Goal: Information Seeking & Learning: Learn about a topic

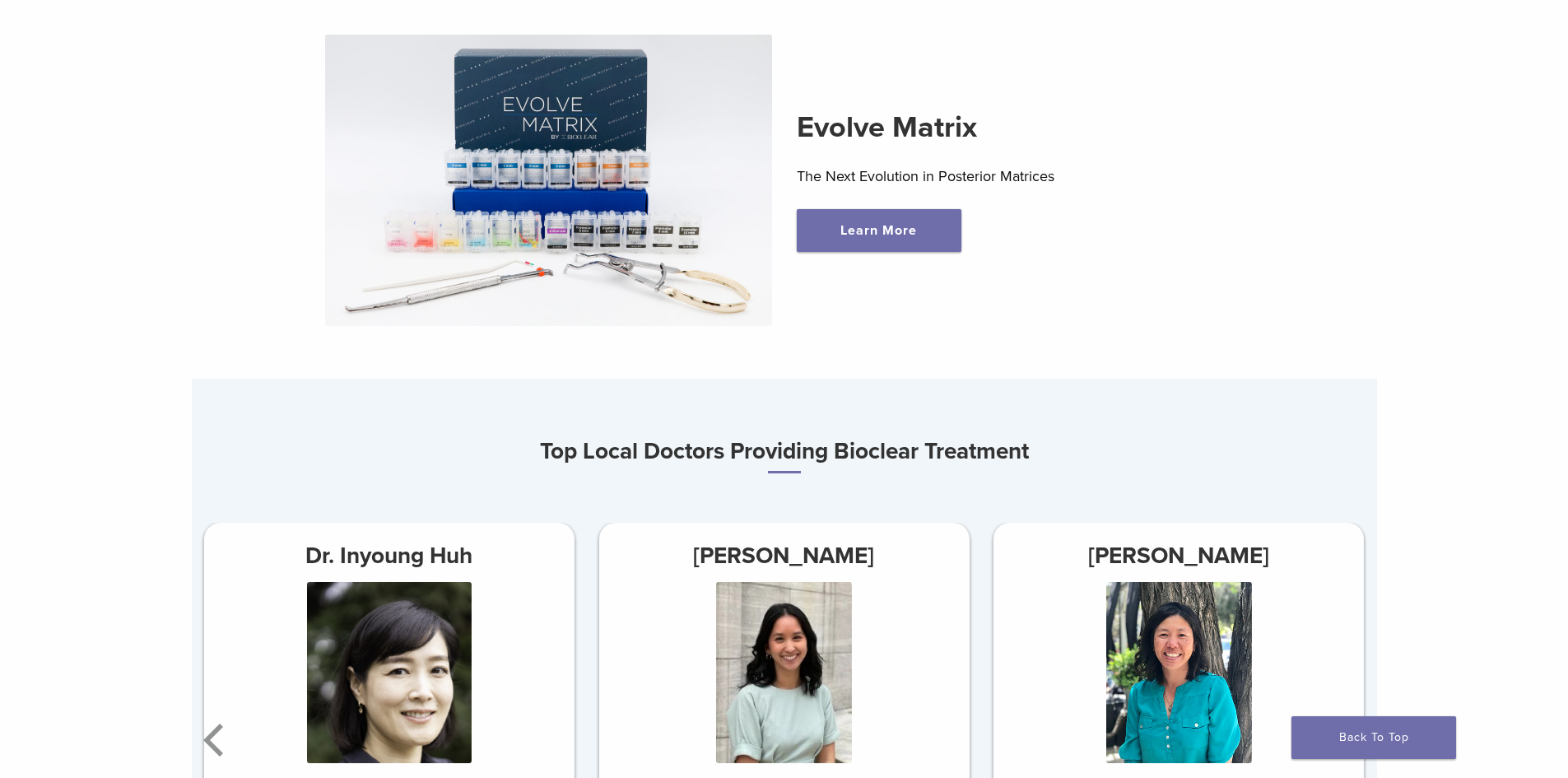
scroll to position [659, 0]
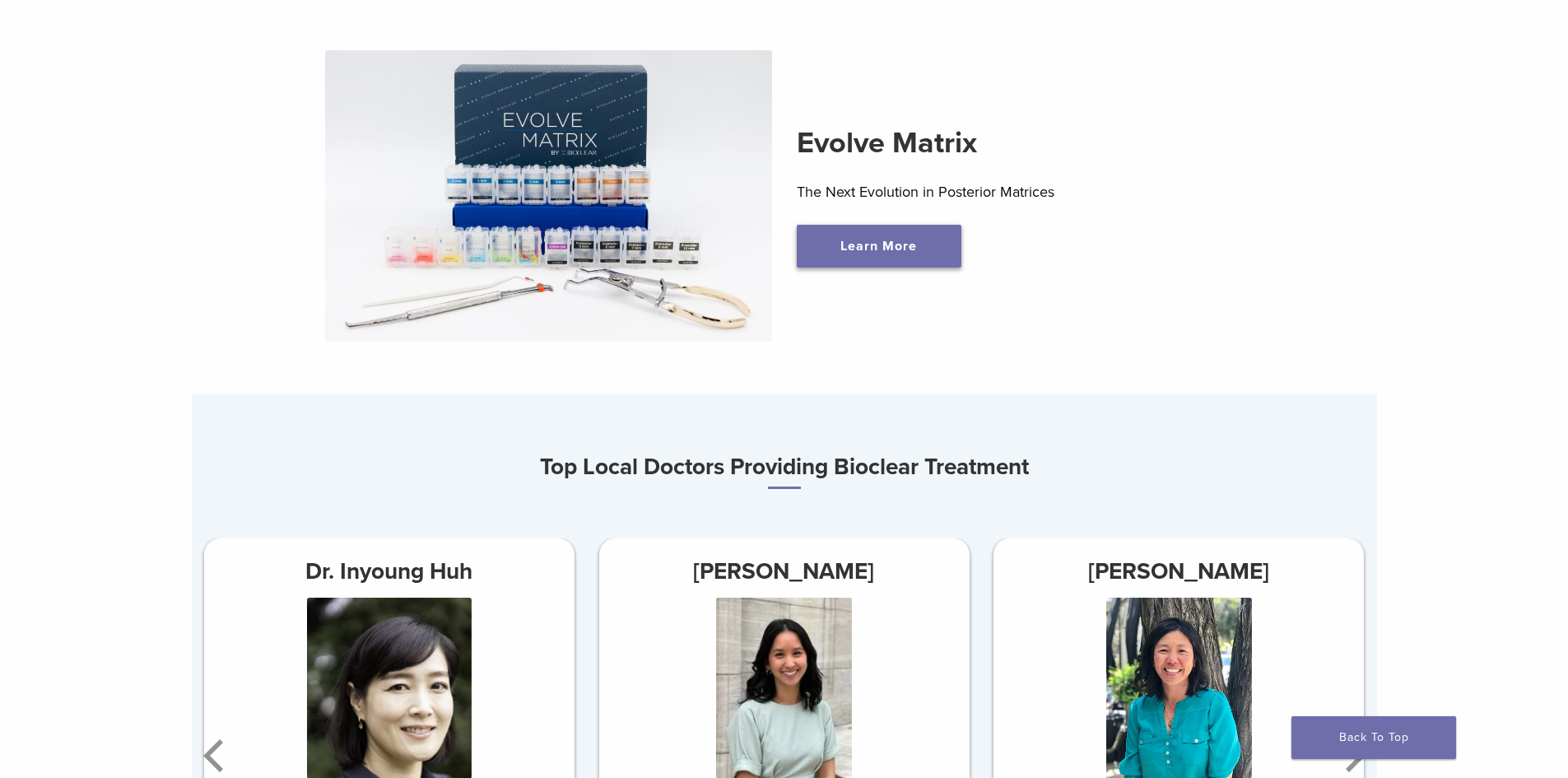
click at [834, 238] on link "Learn More" at bounding box center [878, 246] width 165 height 43
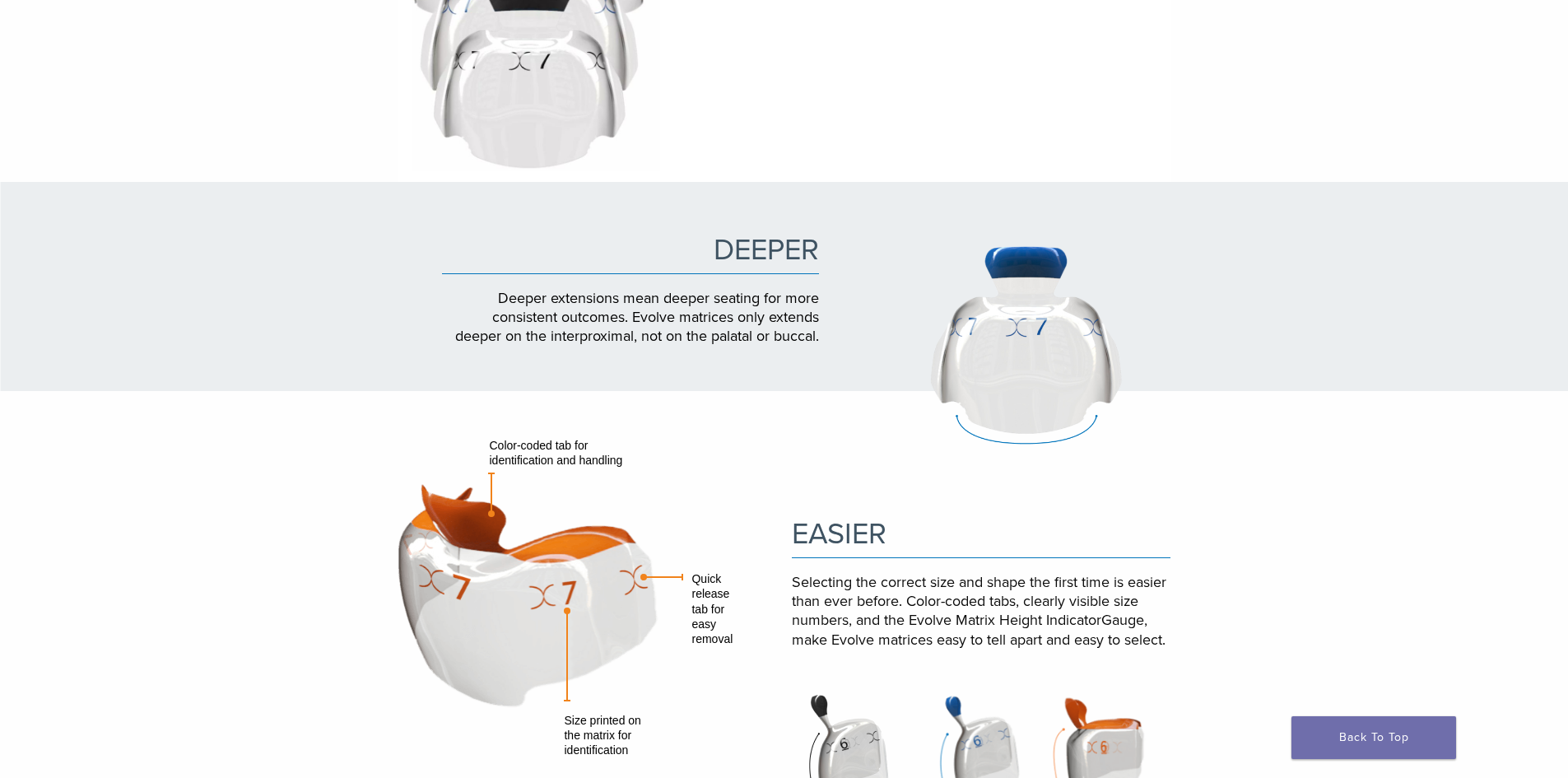
scroll to position [1316, 0]
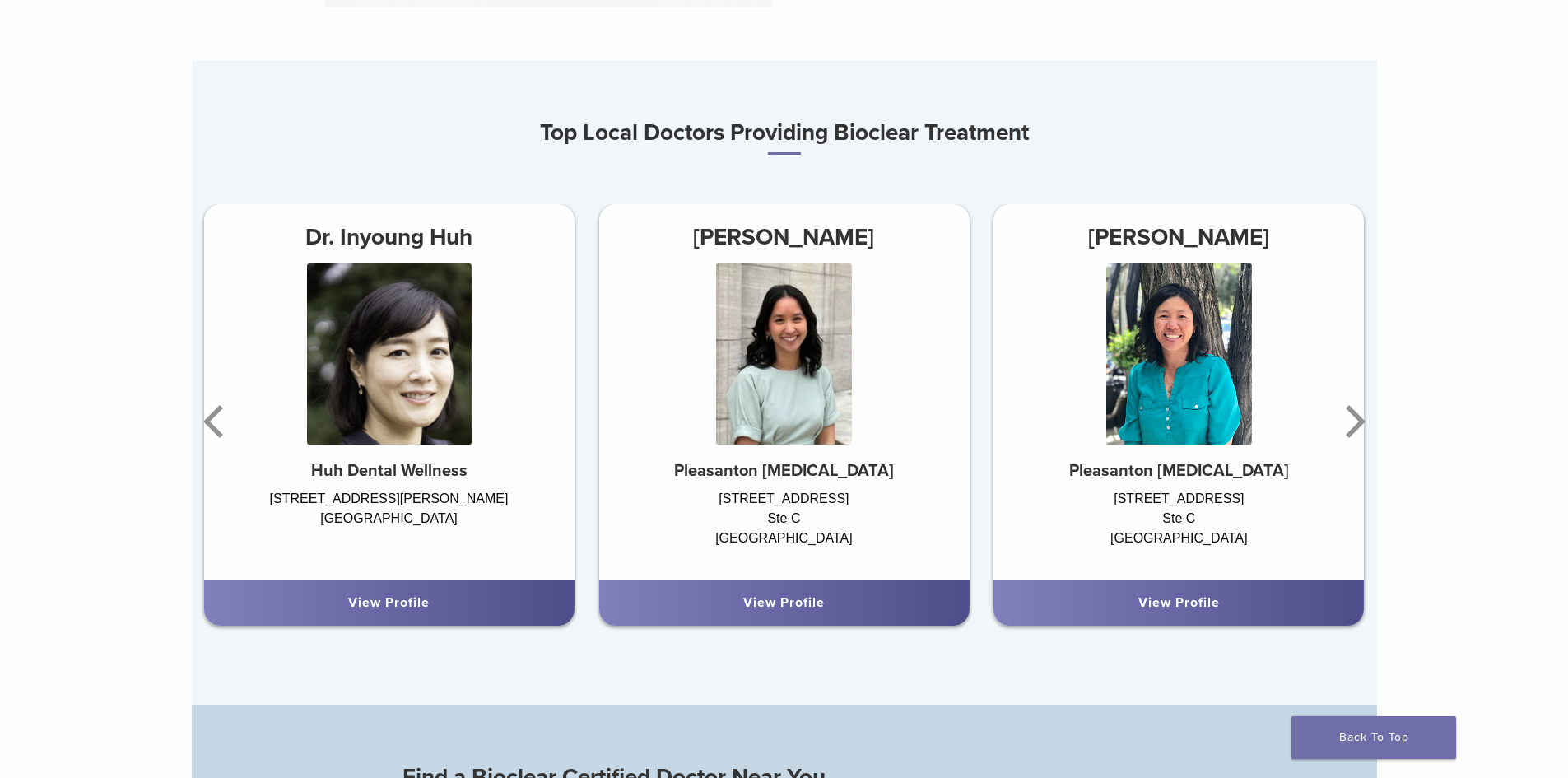
scroll to position [988, 0]
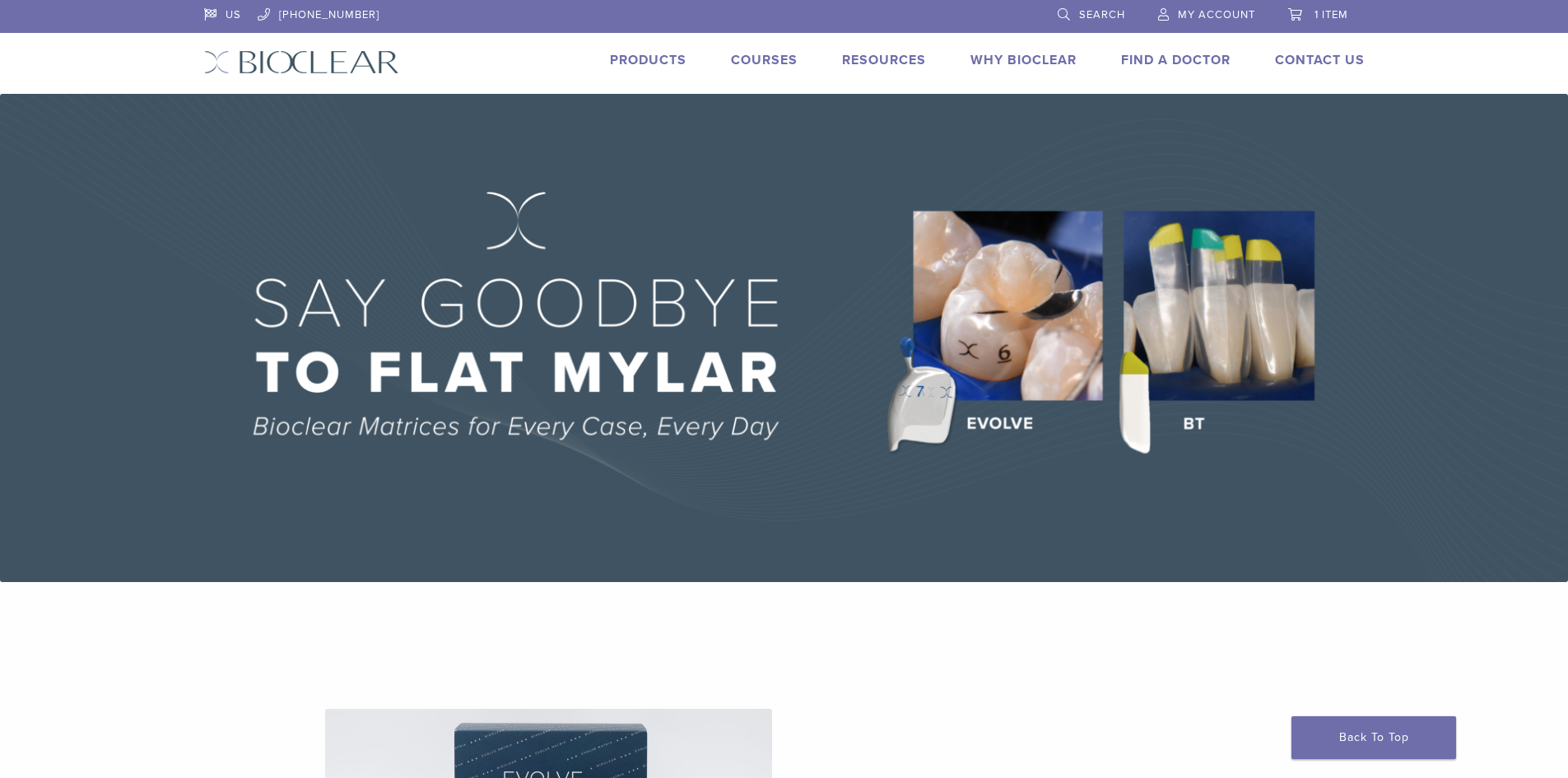
click at [660, 57] on link "Products" at bounding box center [648, 60] width 77 height 16
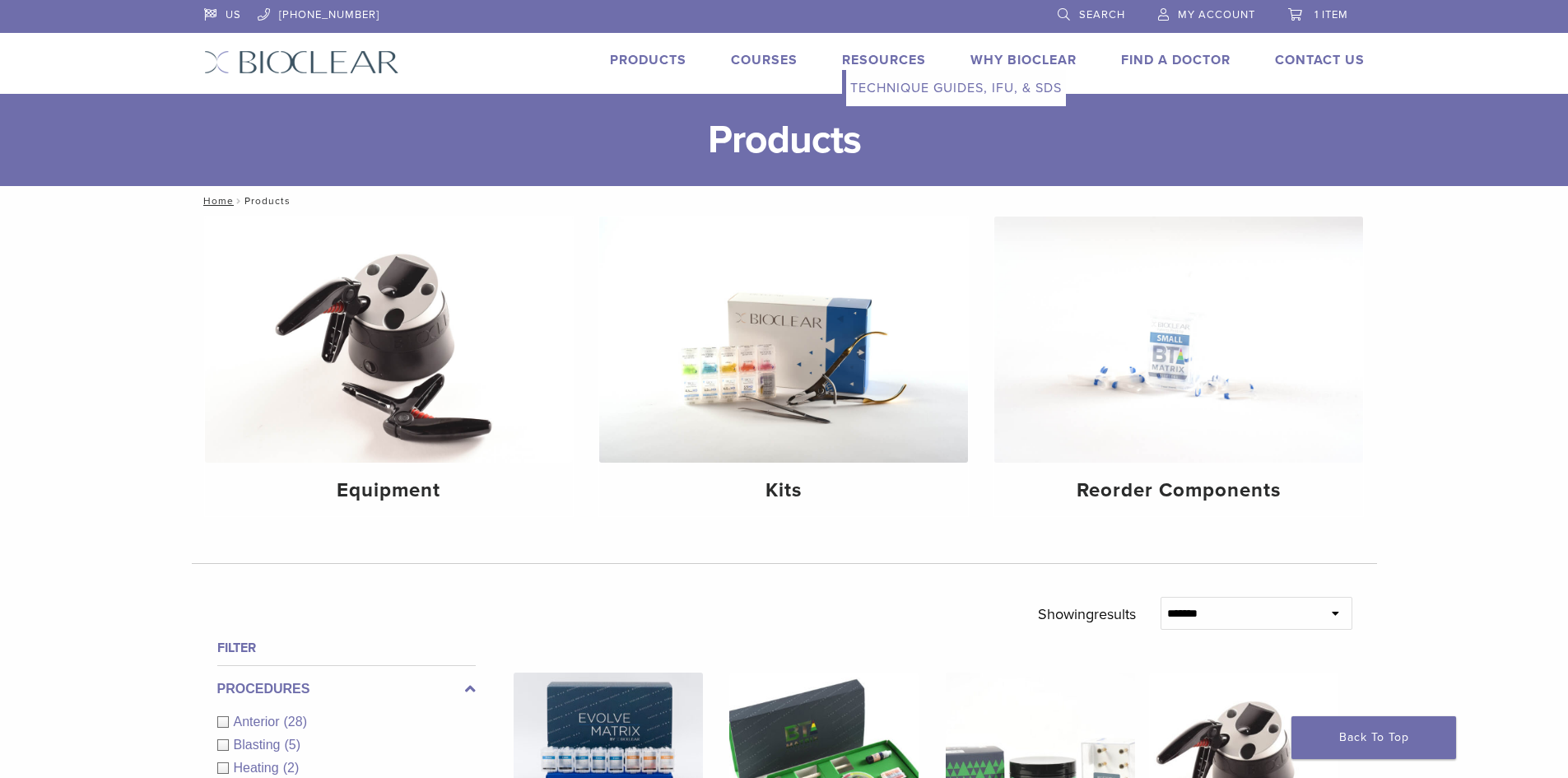
click at [849, 58] on link "Resources" at bounding box center [884, 60] width 84 height 16
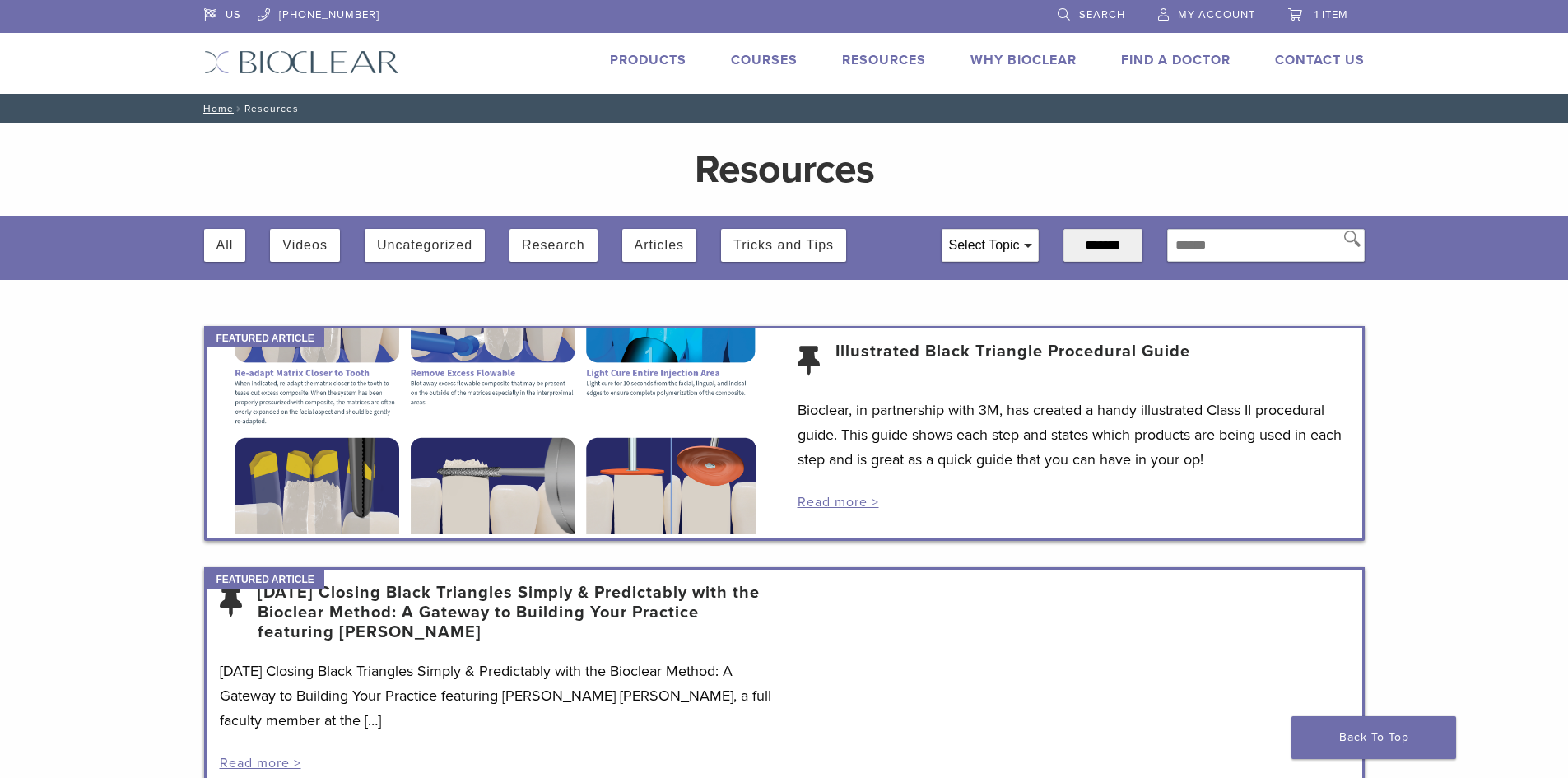
click at [311, 238] on button "Videos" at bounding box center [305, 245] width 46 height 33
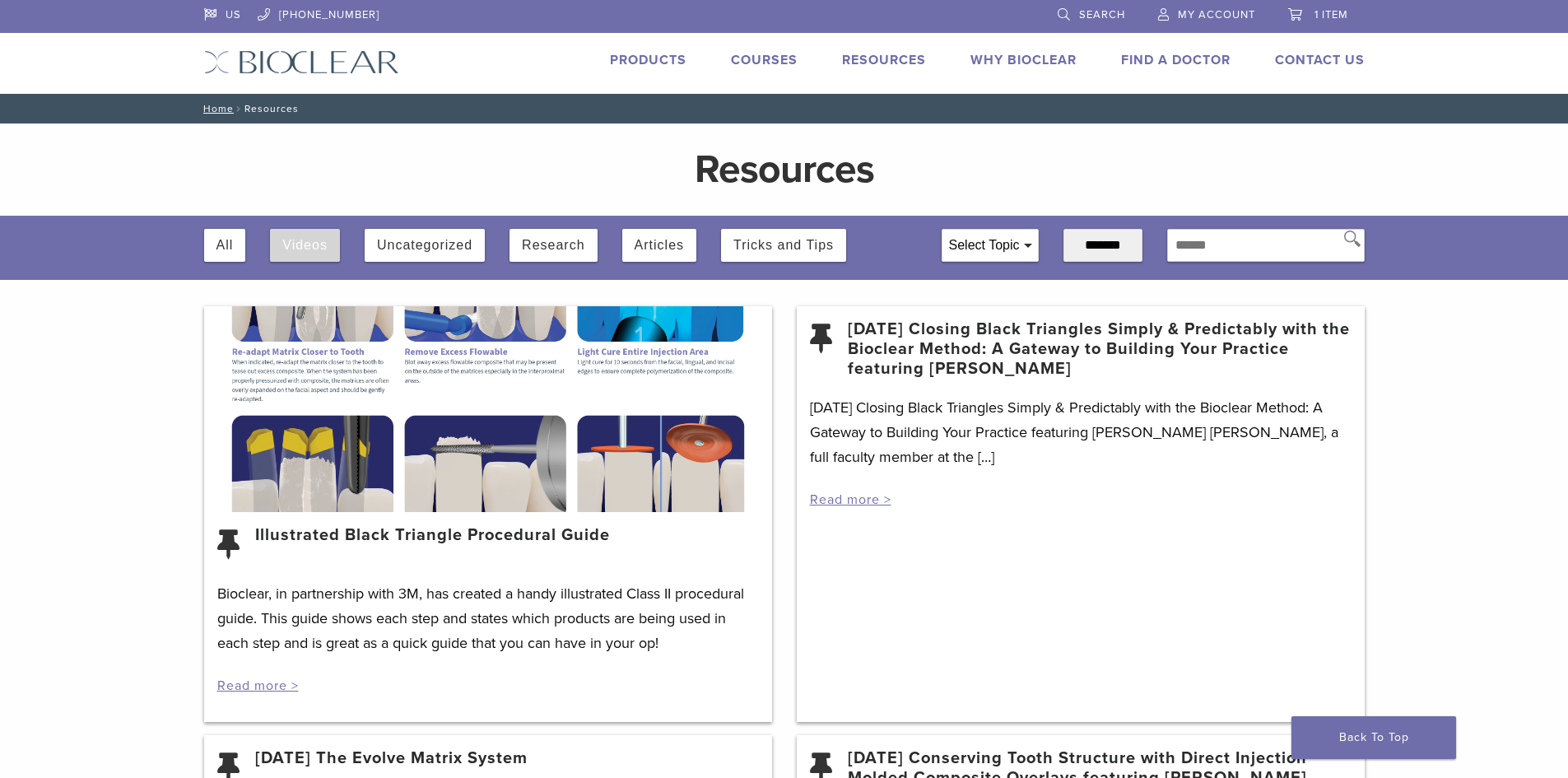
click at [314, 252] on button "Videos" at bounding box center [305, 245] width 46 height 33
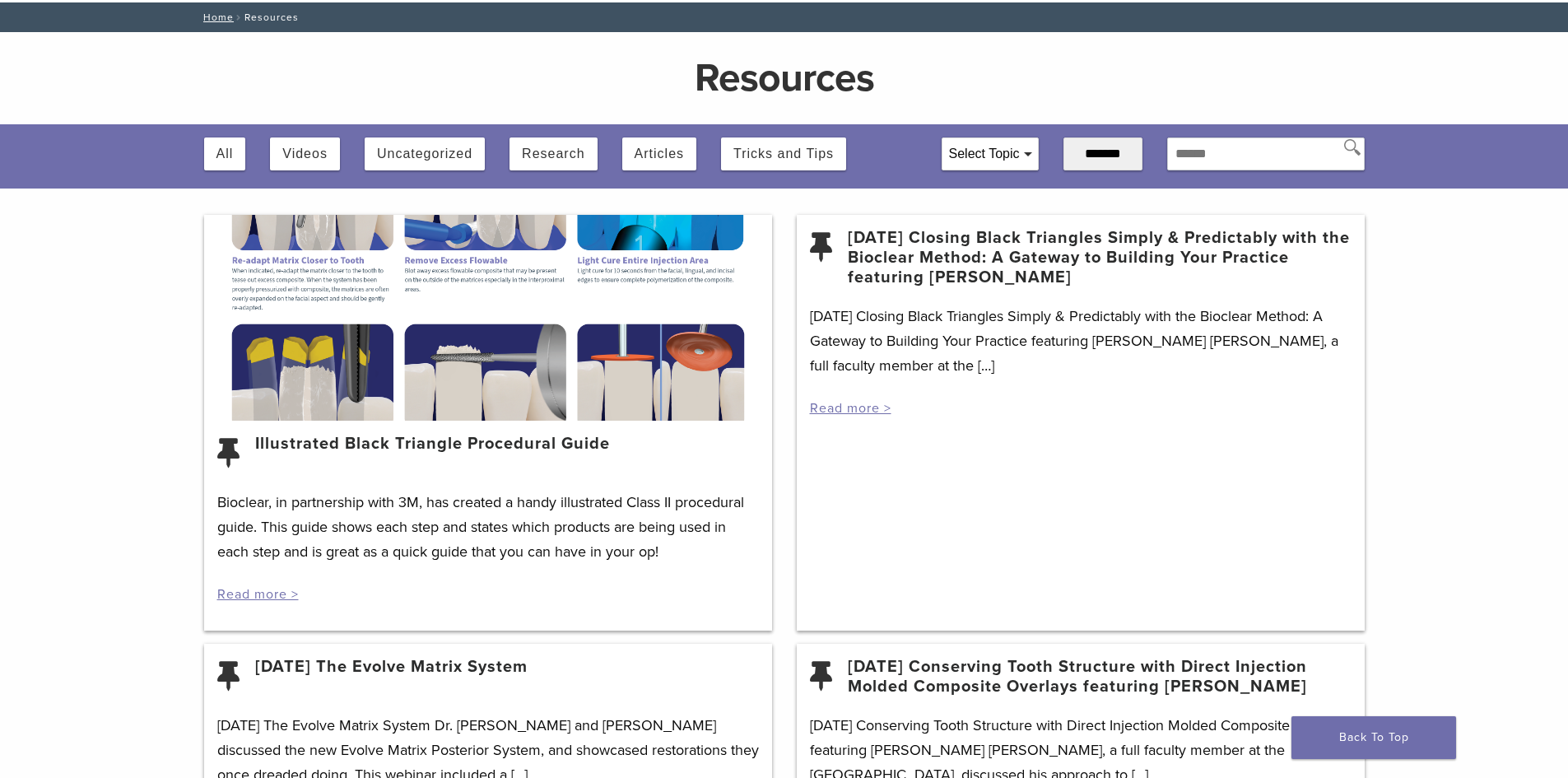
scroll to position [329, 0]
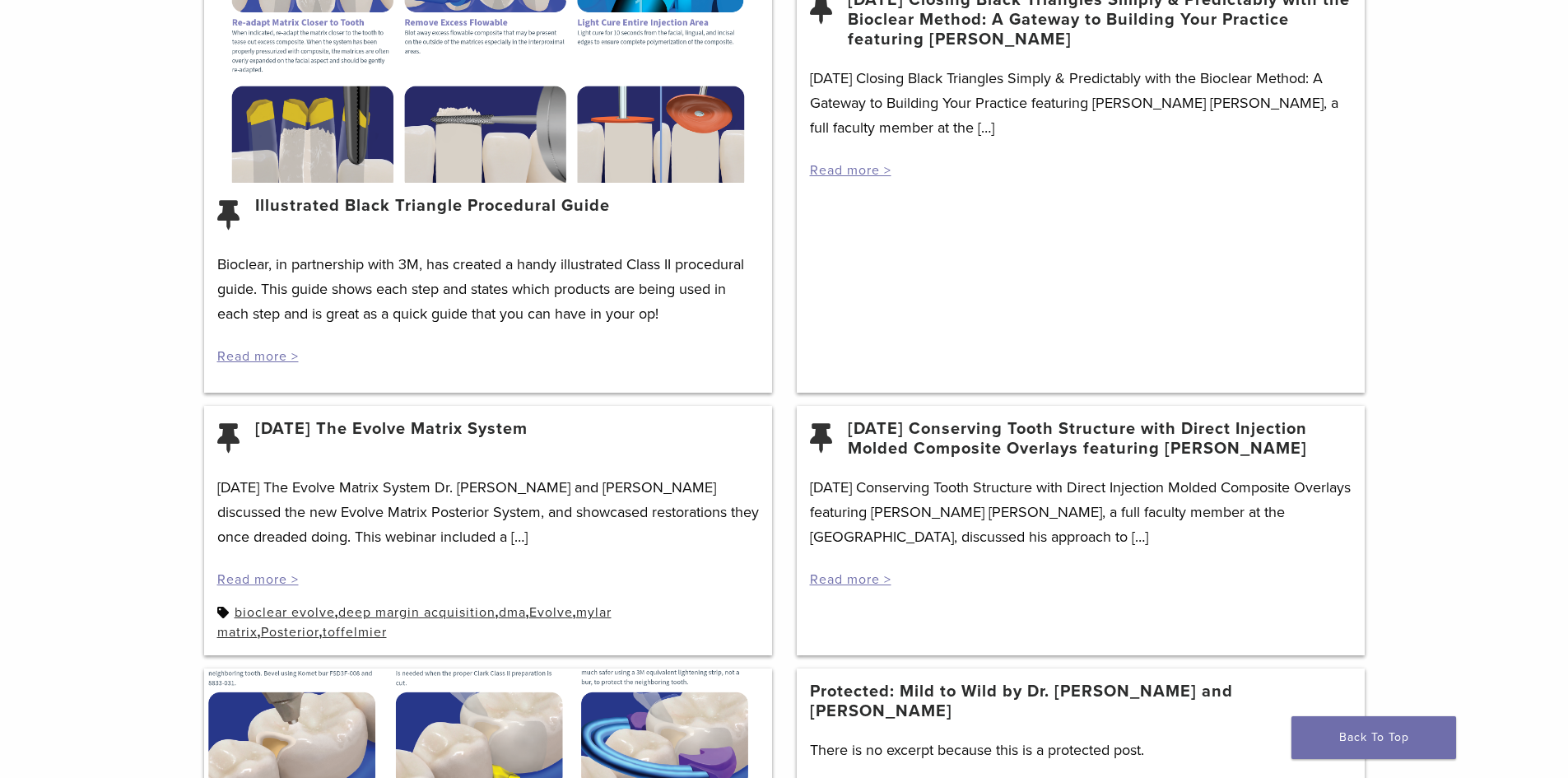
click at [469, 336] on div "Bioclear, in partnership with 3M, has created a handy illustrated Class II proc…" at bounding box center [487, 309] width 541 height 115
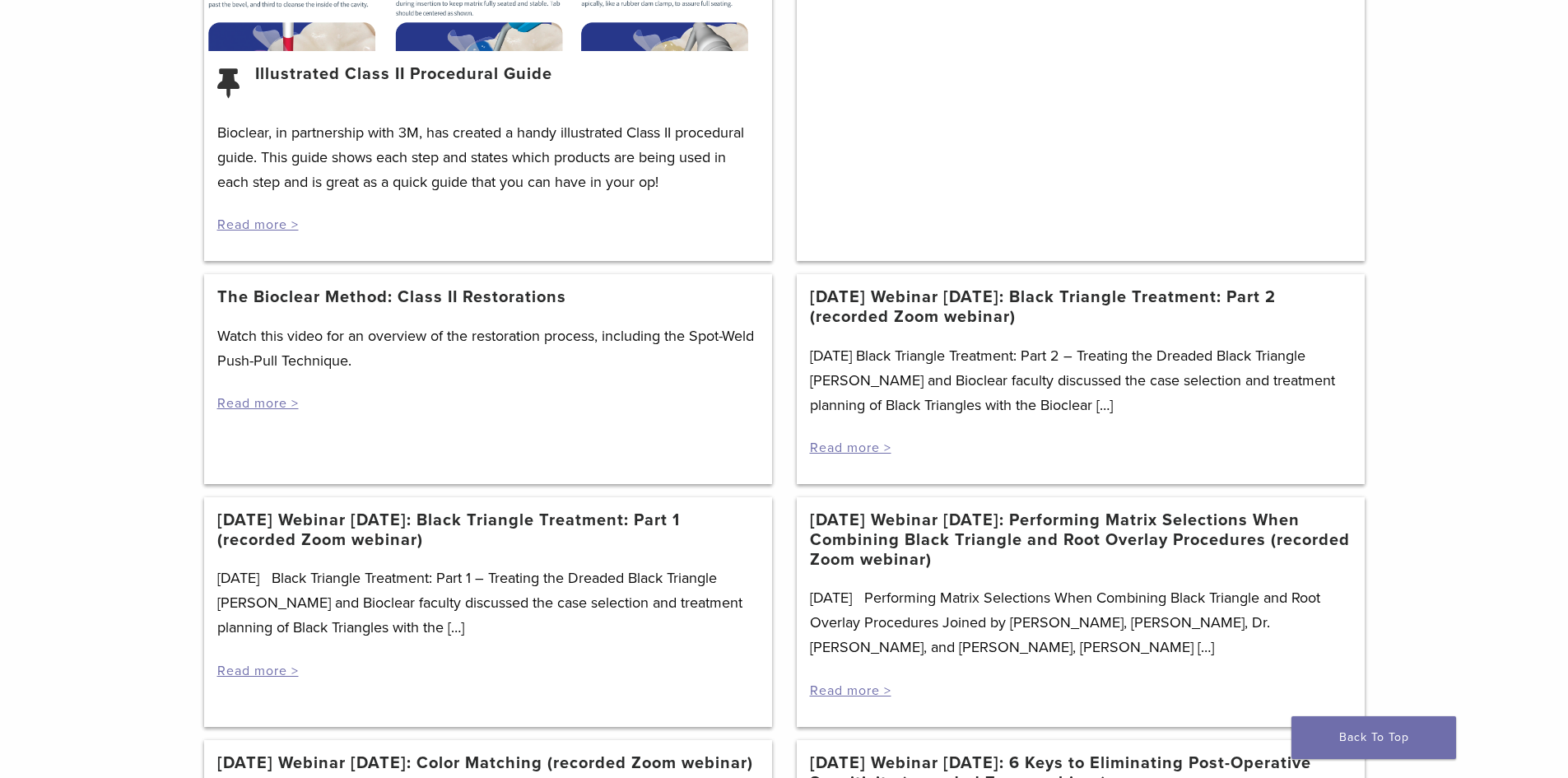
scroll to position [1481, 0]
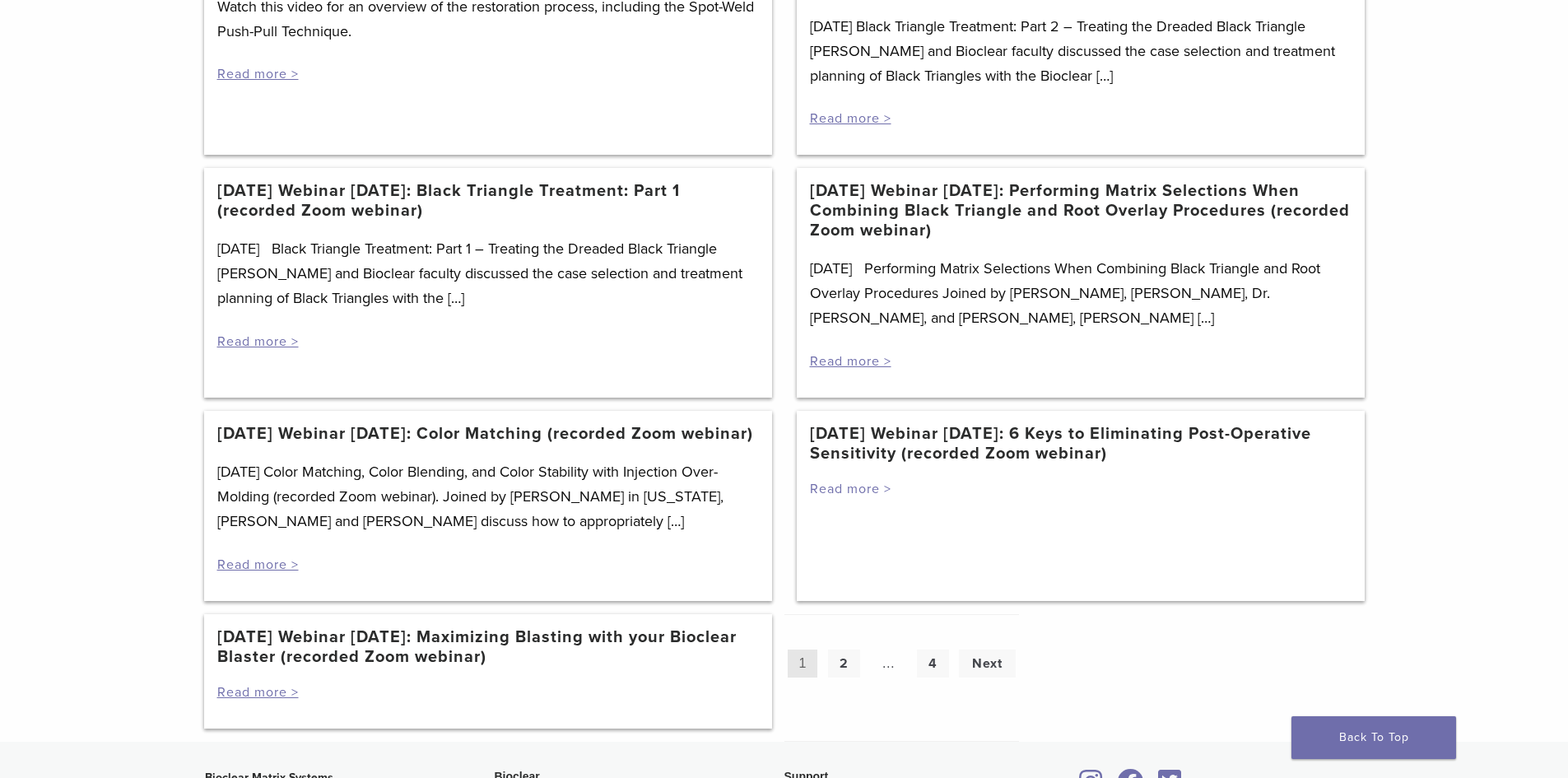
click at [843, 489] on link "Read more >" at bounding box center [850, 489] width 81 height 16
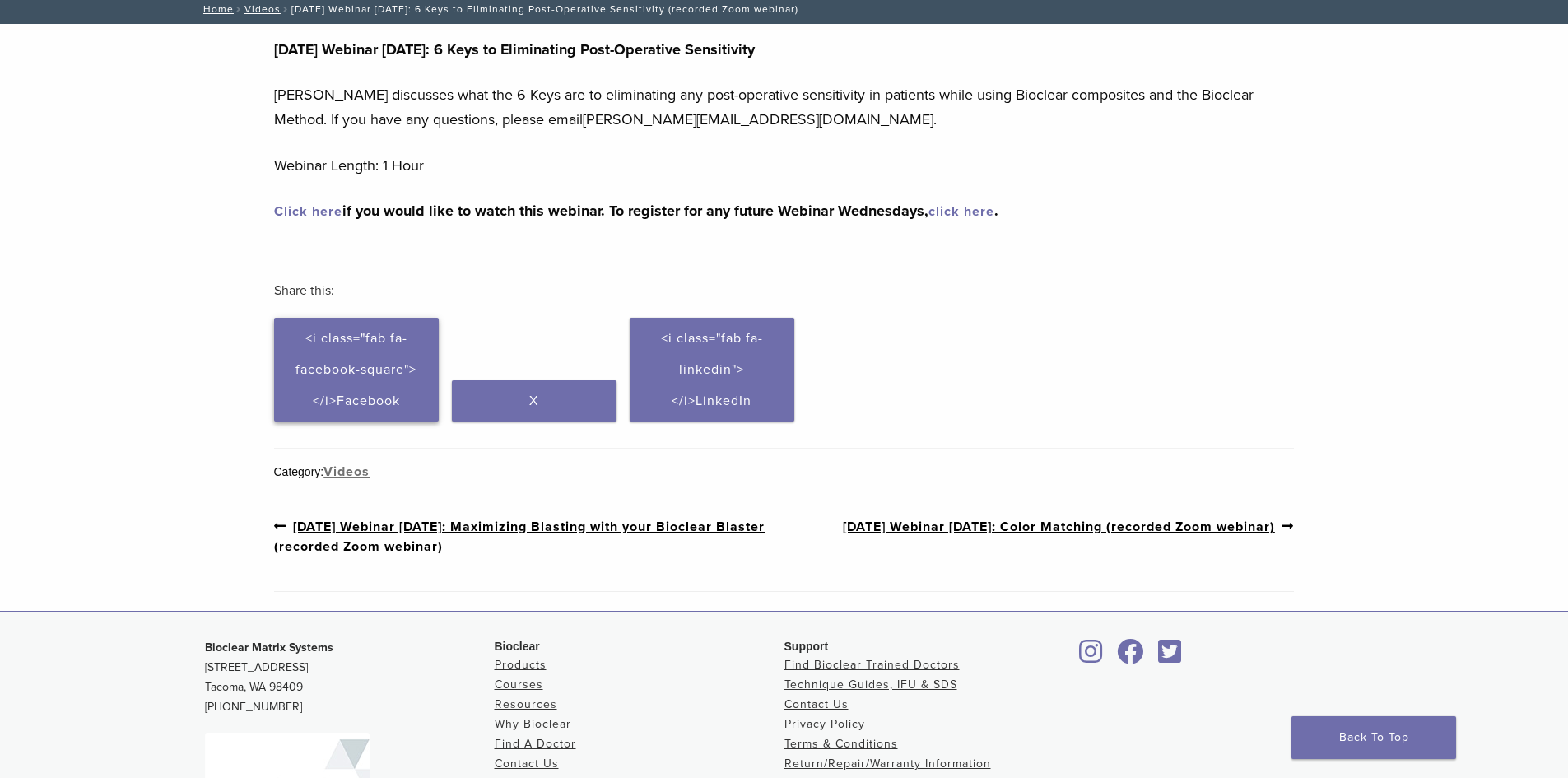
scroll to position [165, 0]
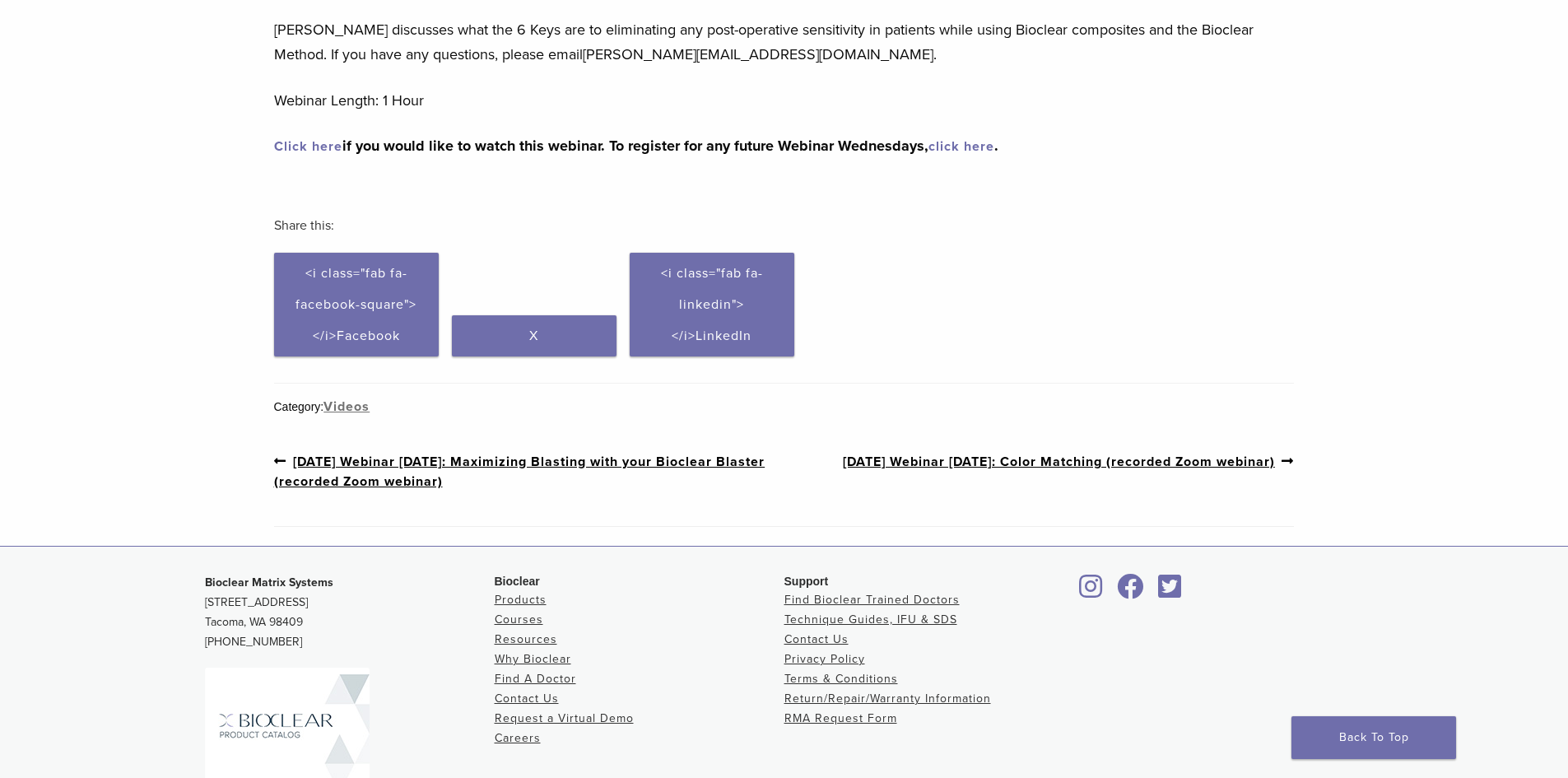
click at [468, 464] on link "Previous post: 7/29/20 Webinar Wednesday: Maximizing Blasting with your Bioclea…" at bounding box center [529, 471] width 510 height 40
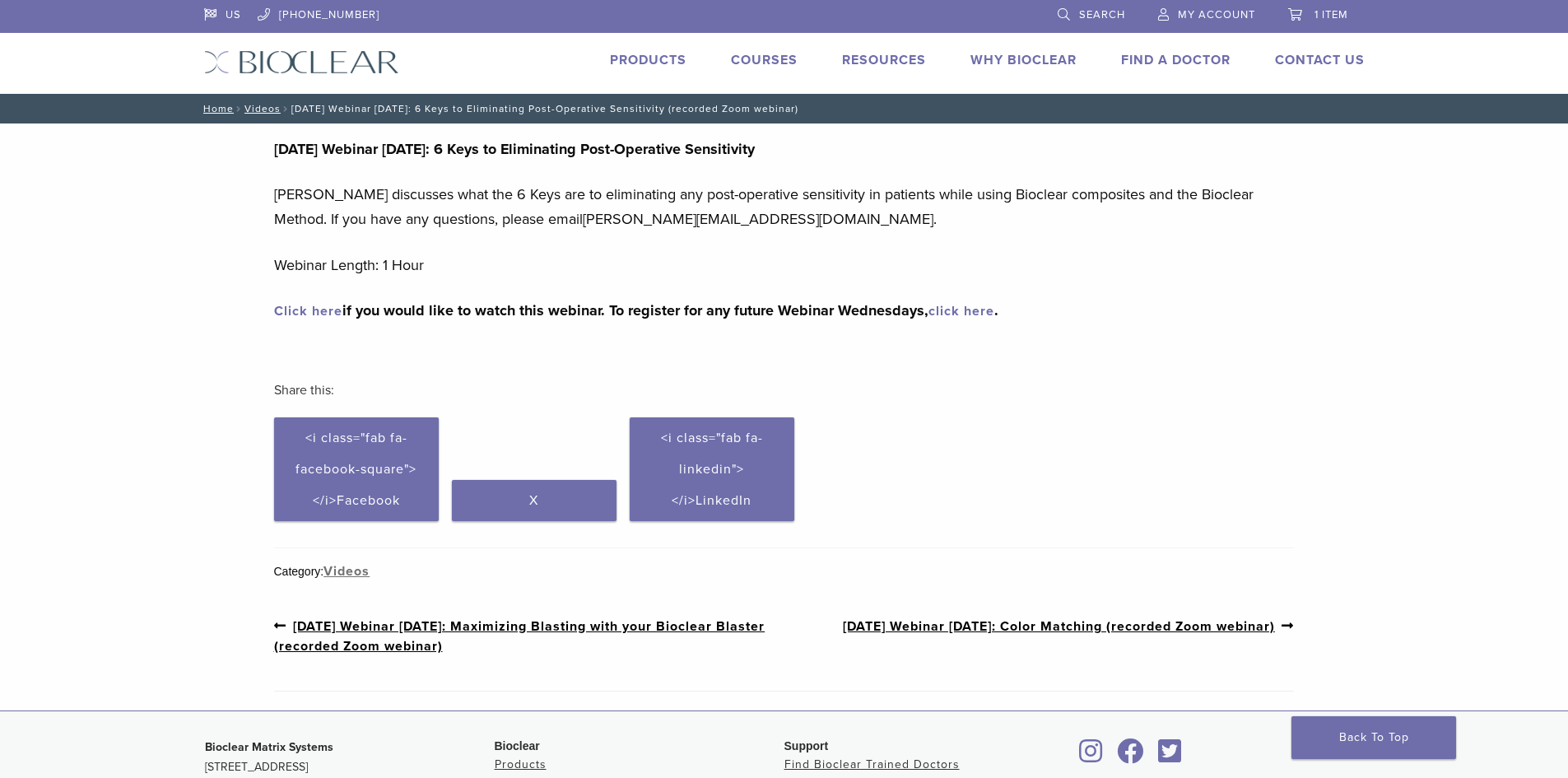
click at [989, 56] on link "Why Bioclear" at bounding box center [1023, 60] width 107 height 16
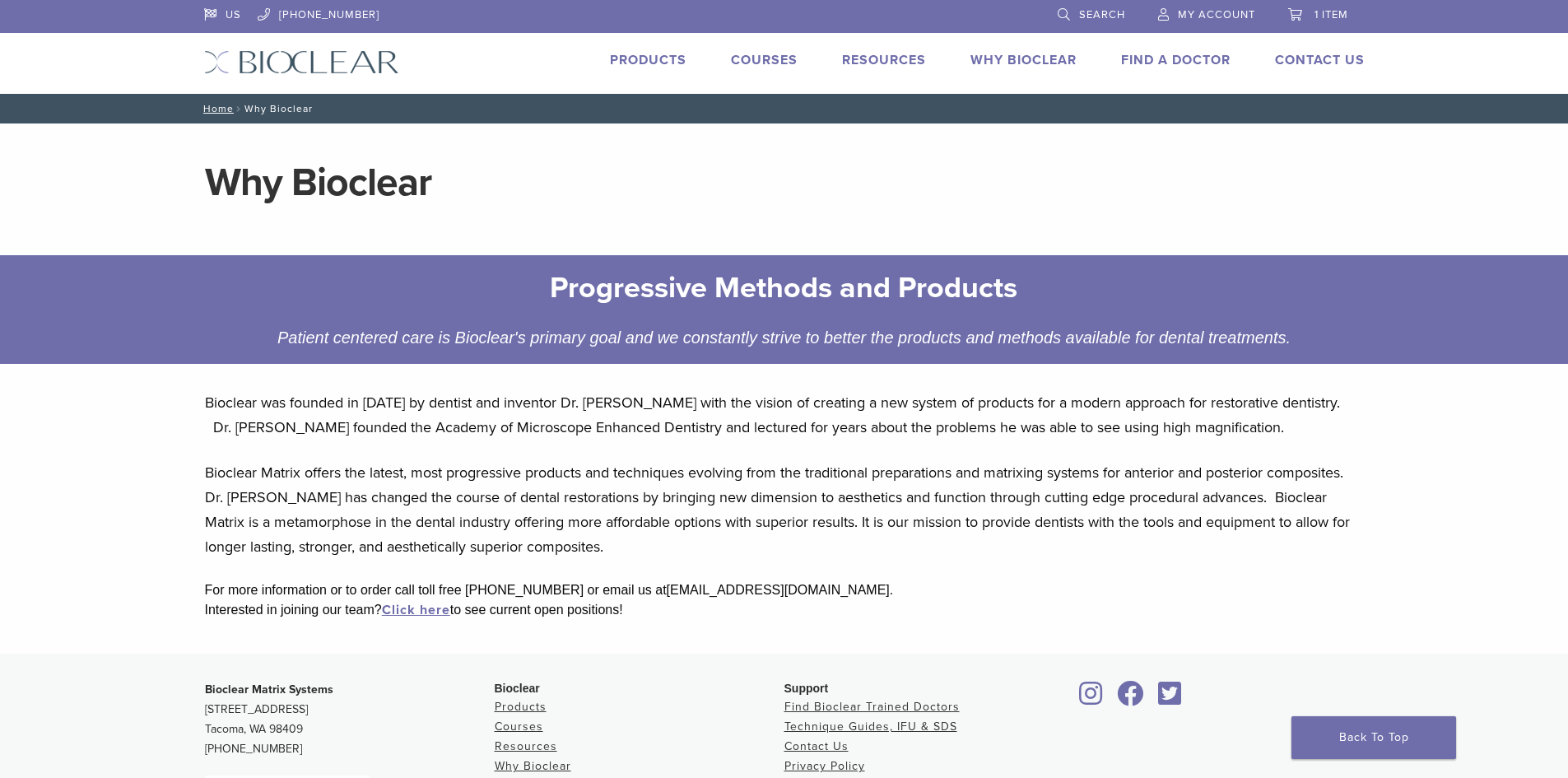
click at [641, 59] on link "Products" at bounding box center [648, 60] width 77 height 16
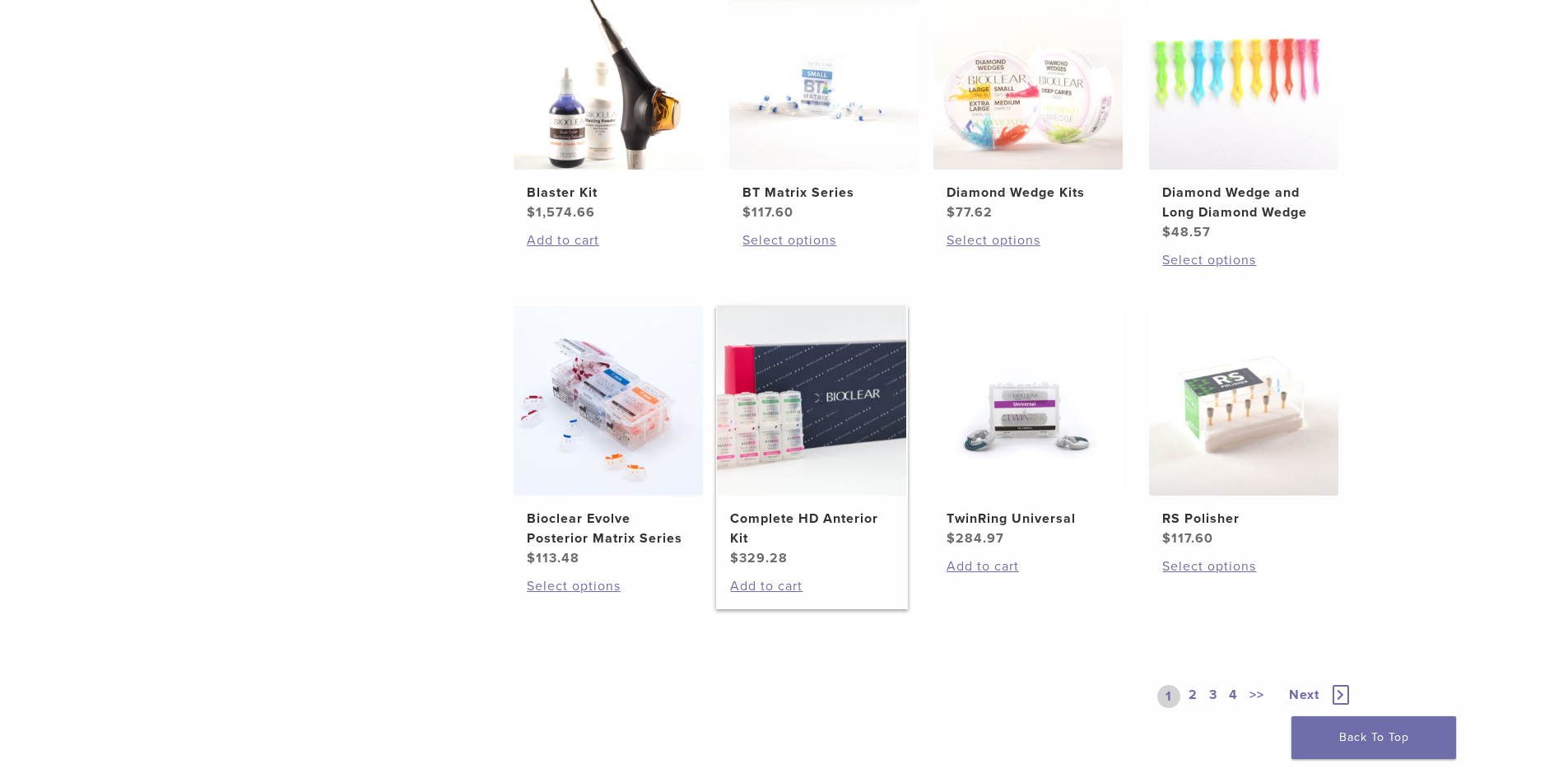
scroll to position [1025, 0]
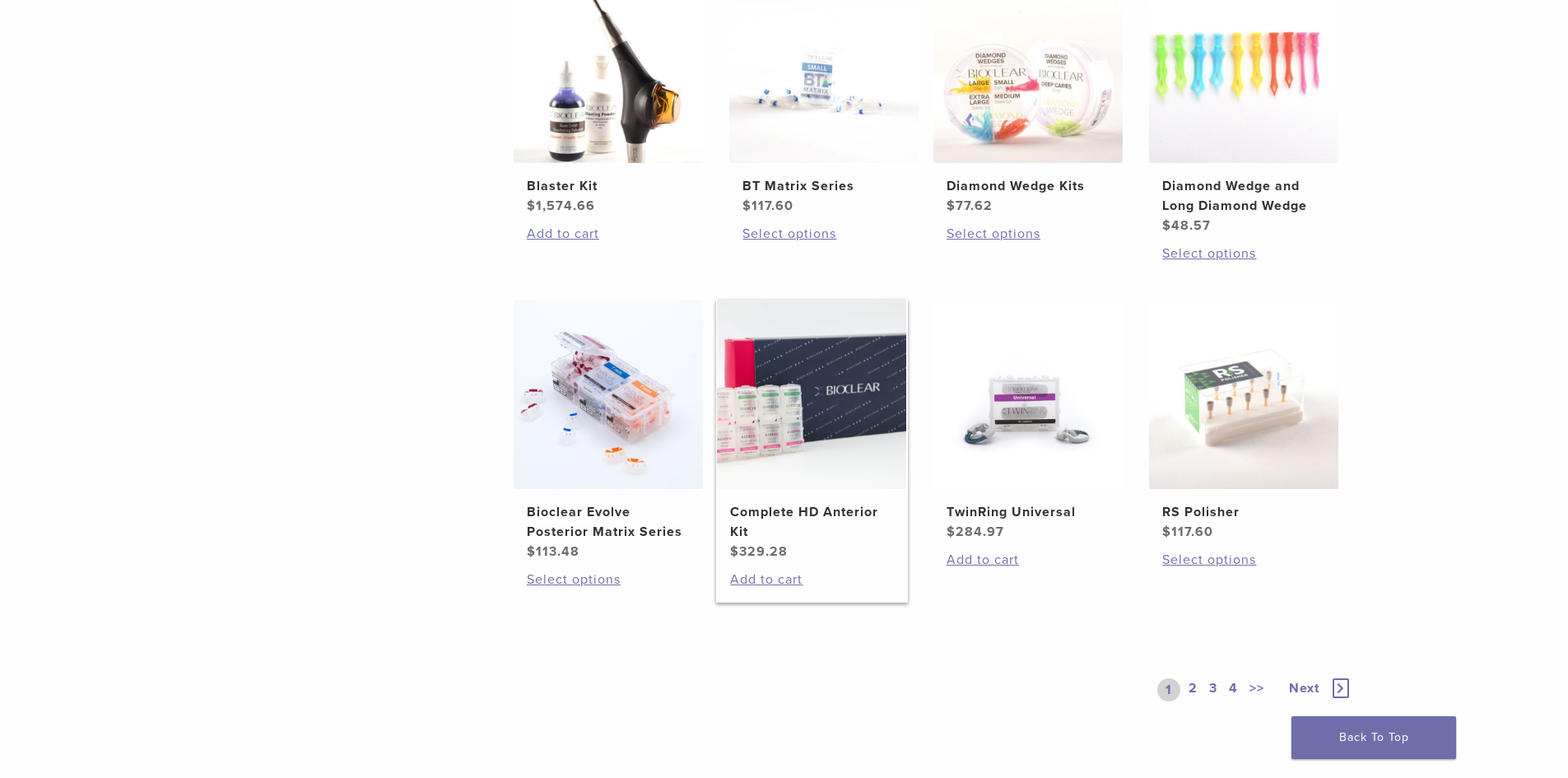
click at [812, 489] on img at bounding box center [812, 394] width 190 height 189
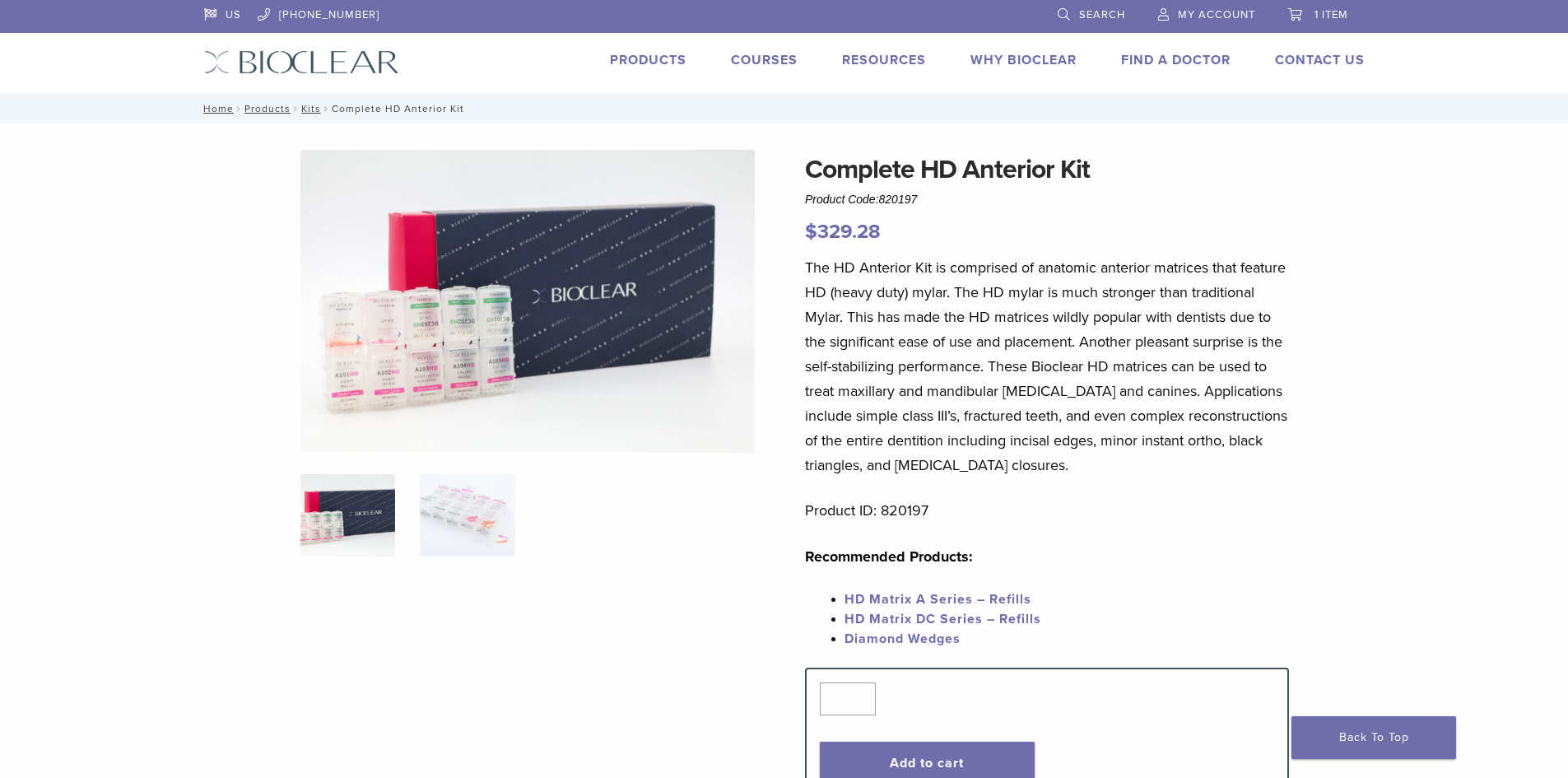
click at [636, 56] on link "Products" at bounding box center [648, 60] width 77 height 16
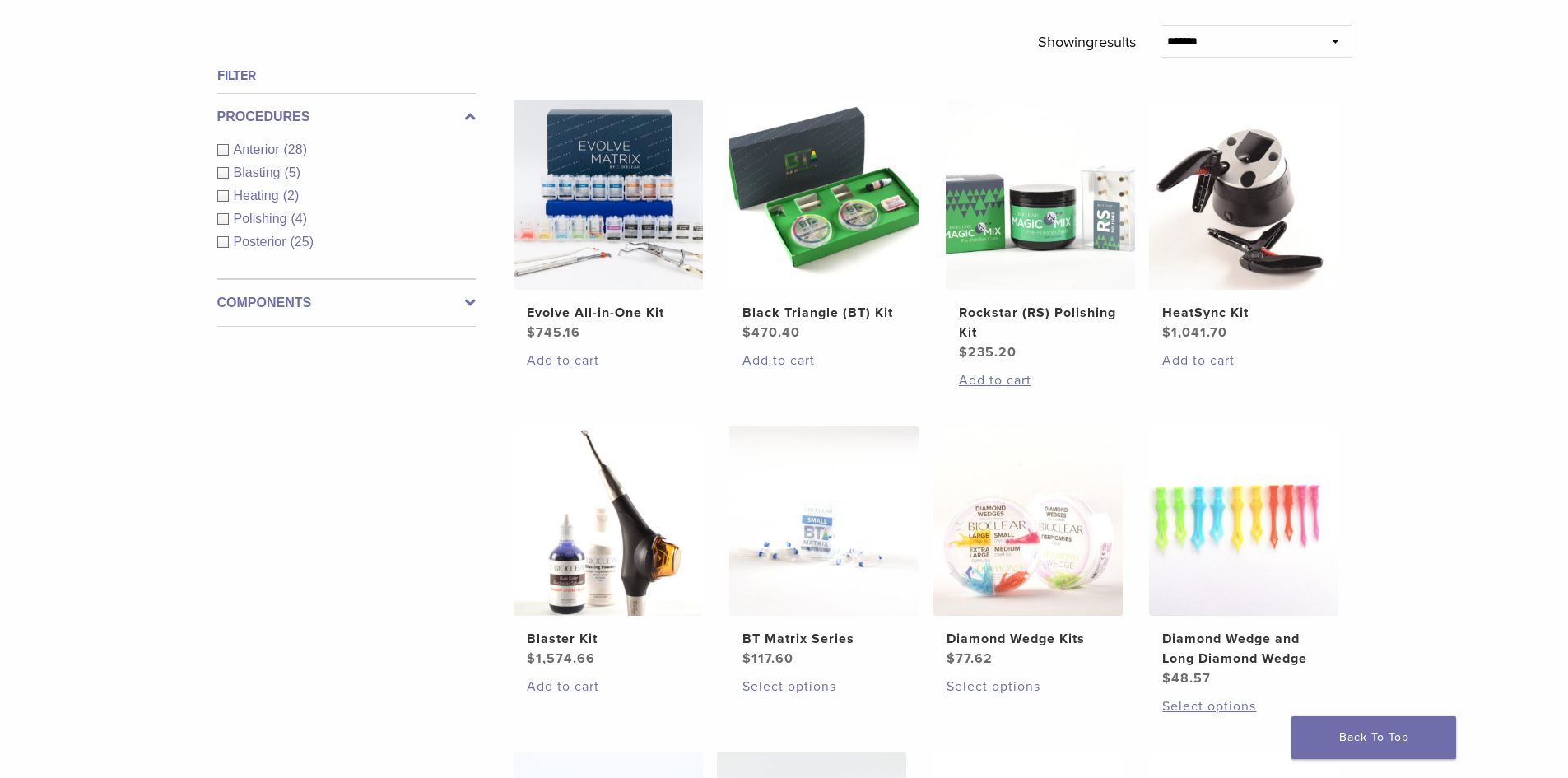
scroll to position [494, 0]
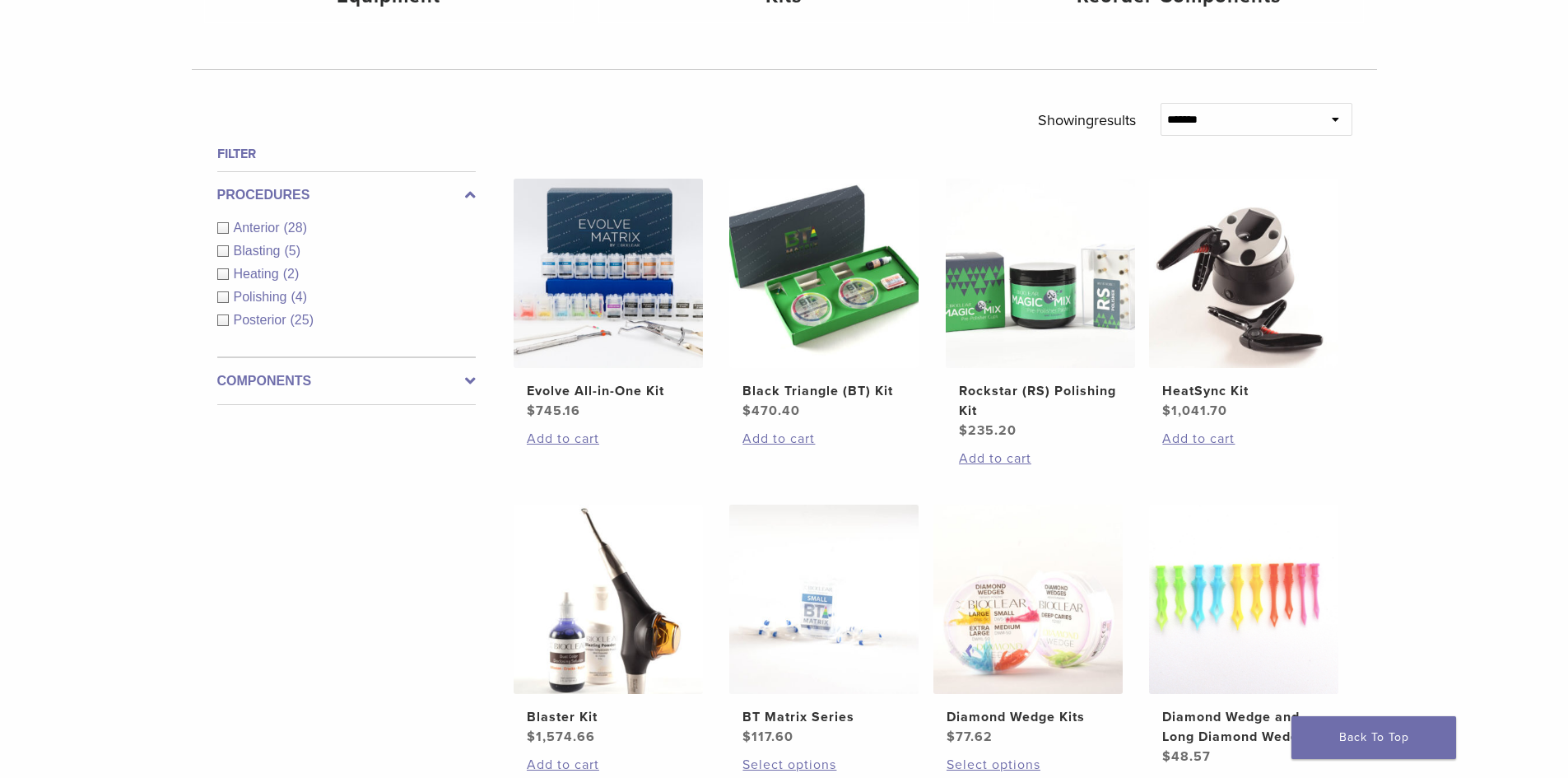
click at [223, 226] on div "Anterior (28)" at bounding box center [346, 228] width 259 height 20
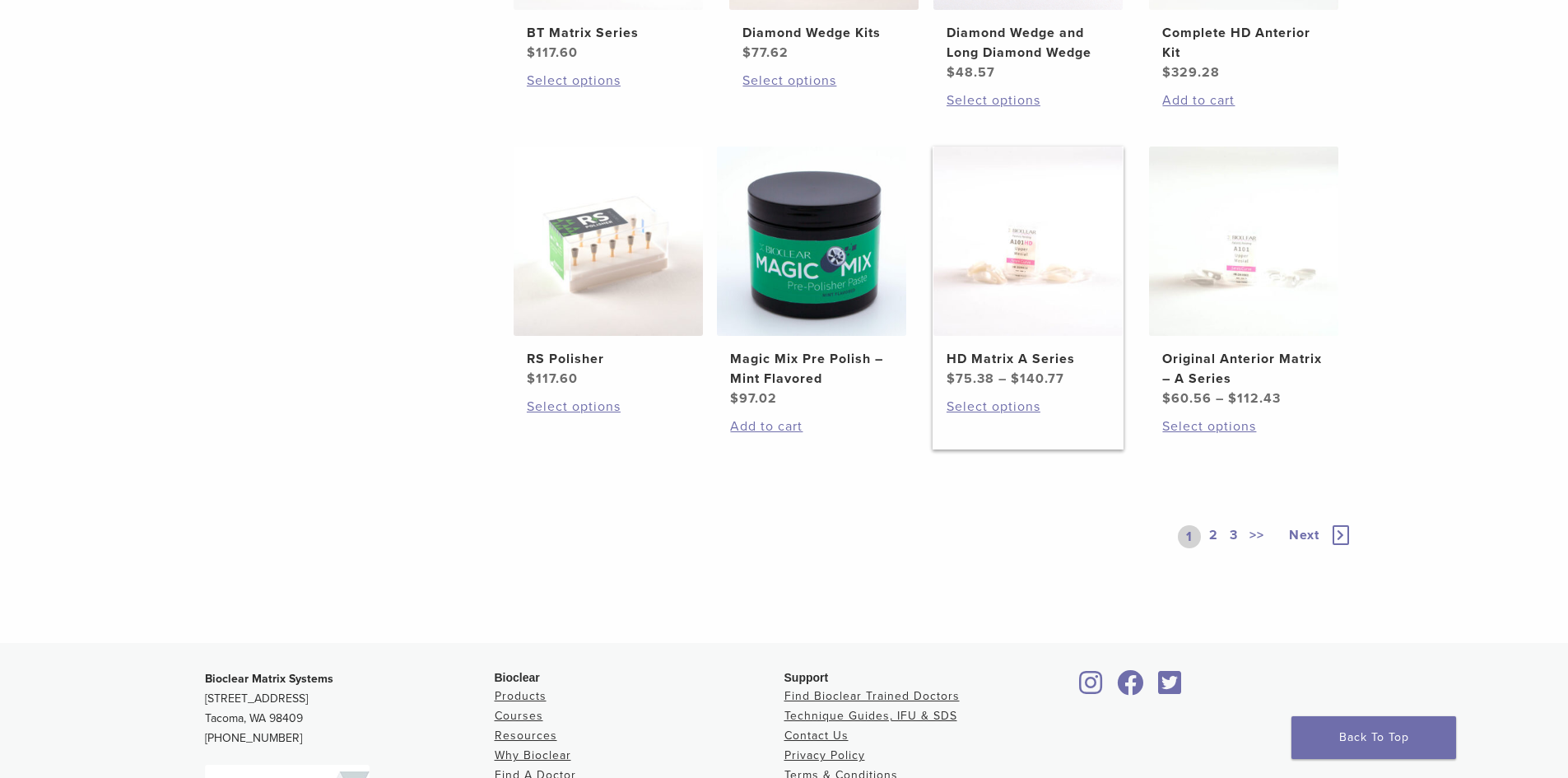
scroll to position [1152, 0]
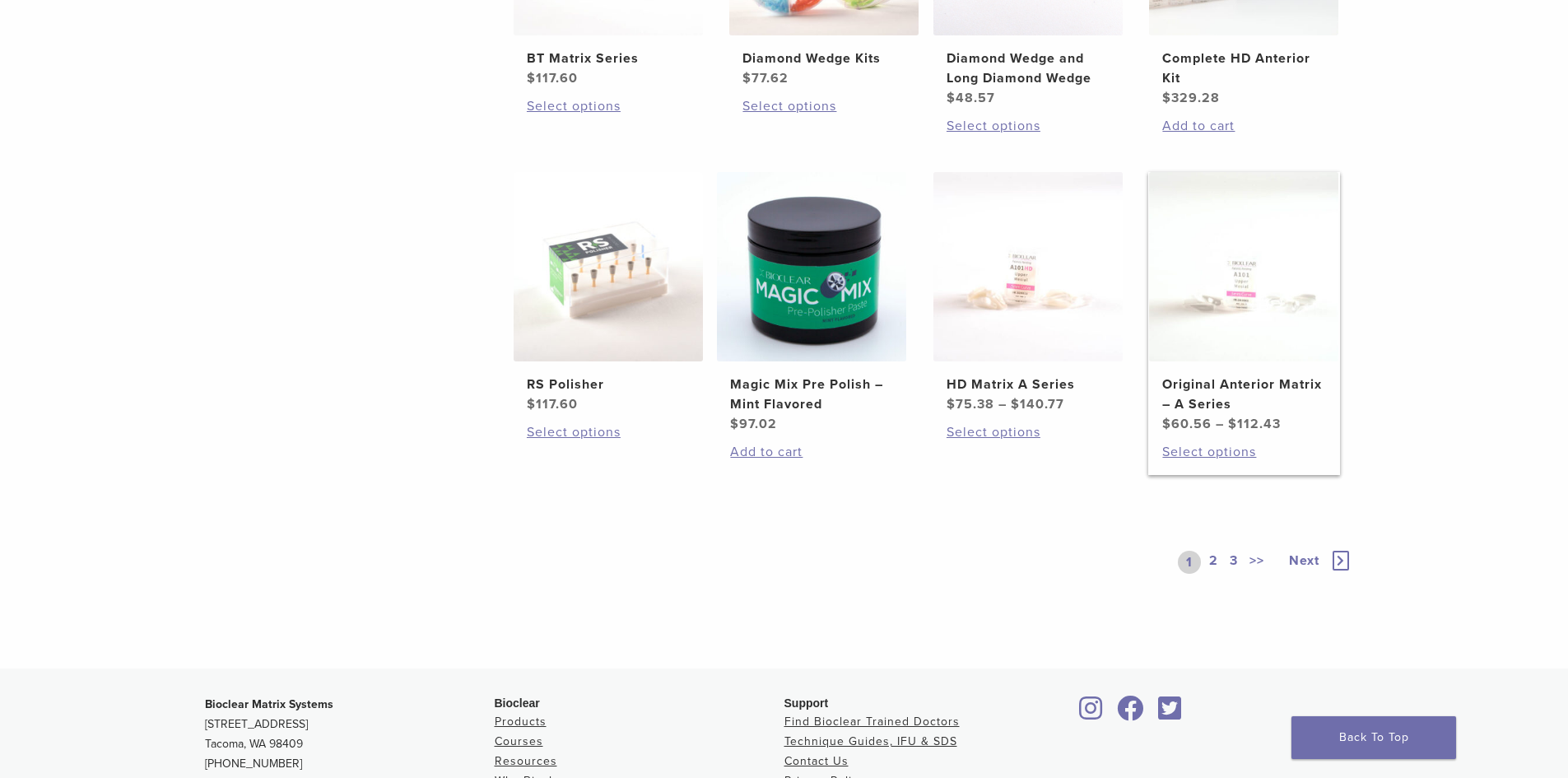
click at [1233, 297] on img at bounding box center [1244, 267] width 190 height 189
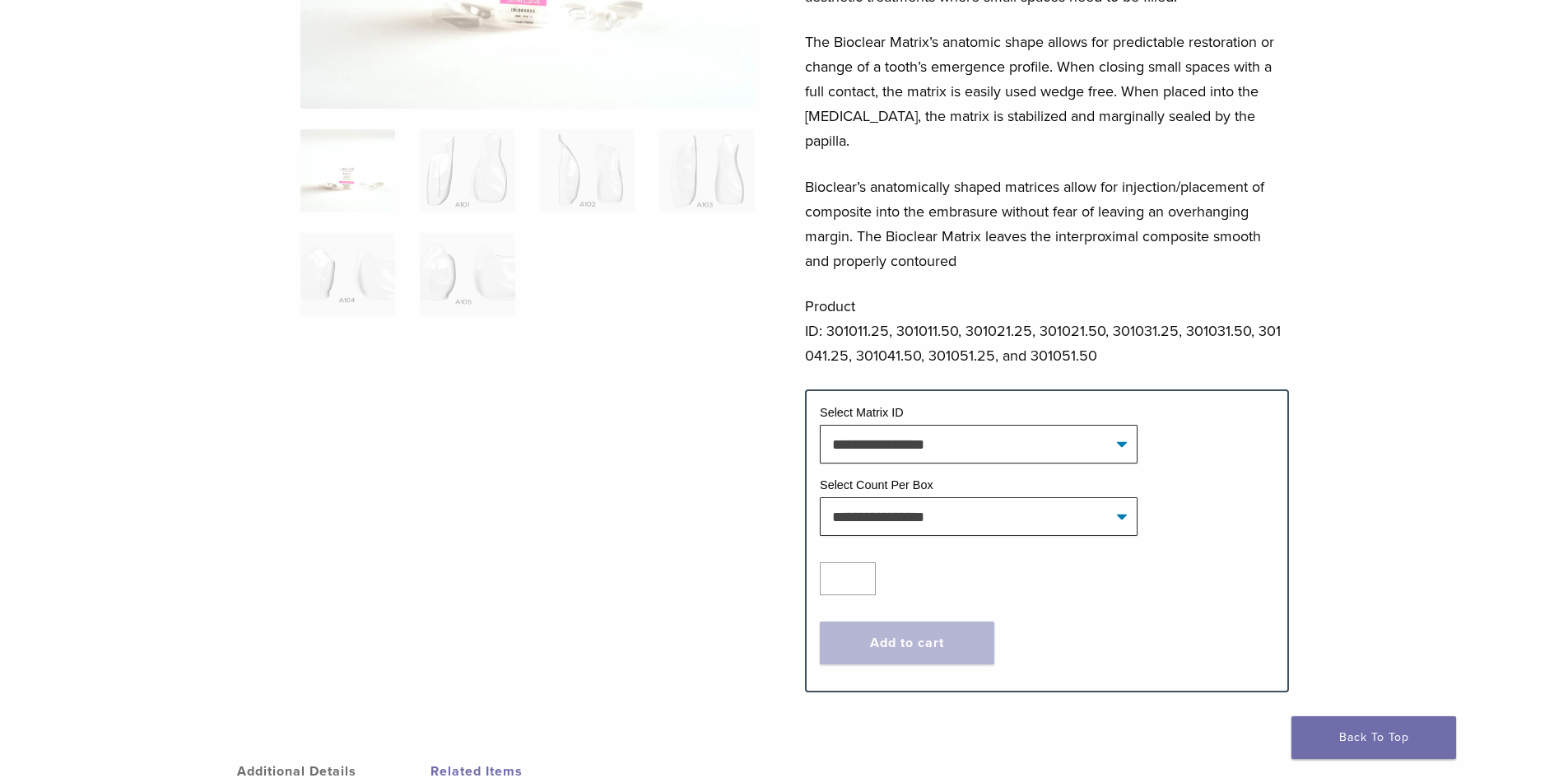
scroll to position [82, 0]
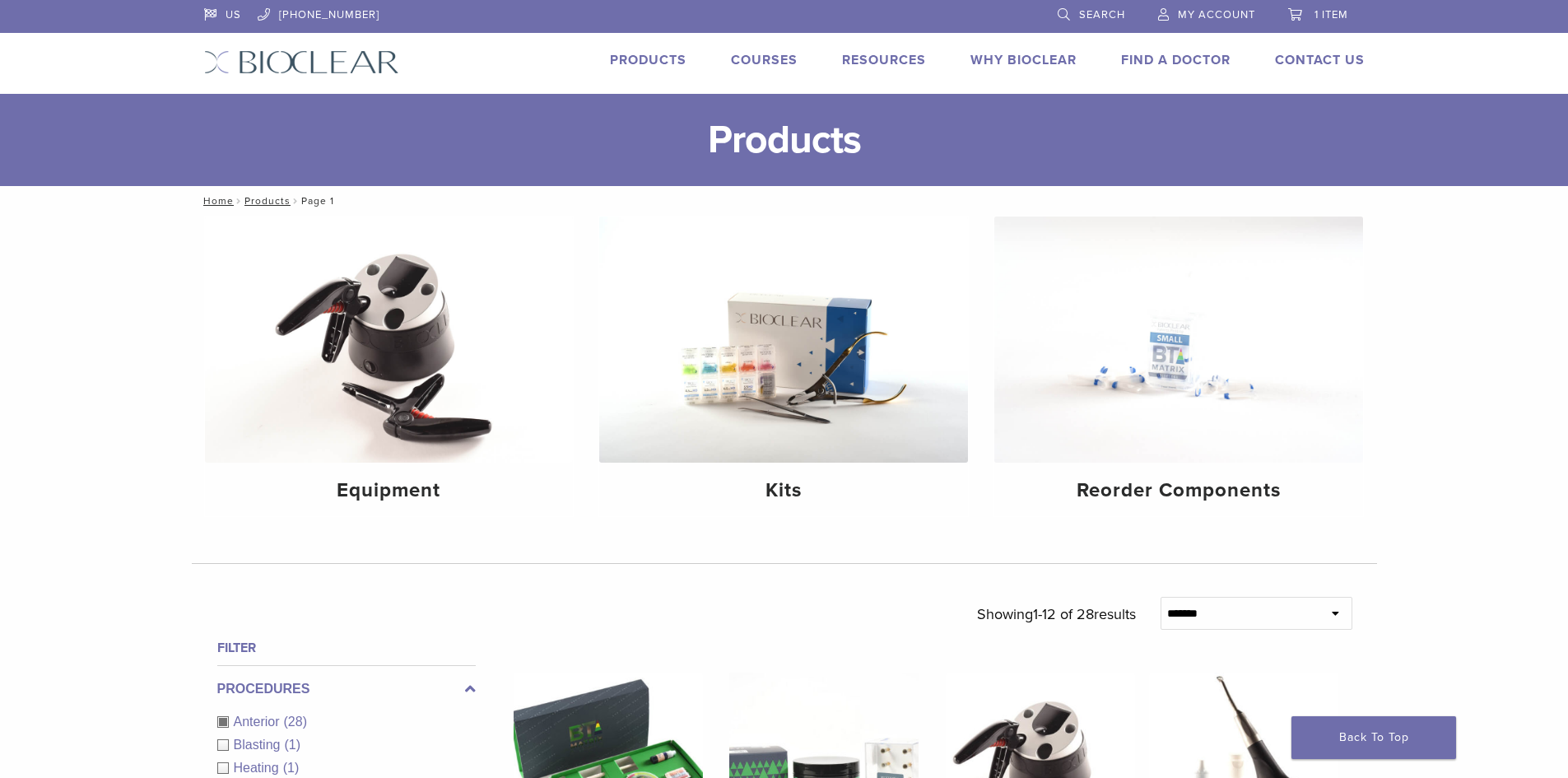
scroll to position [1152, 0]
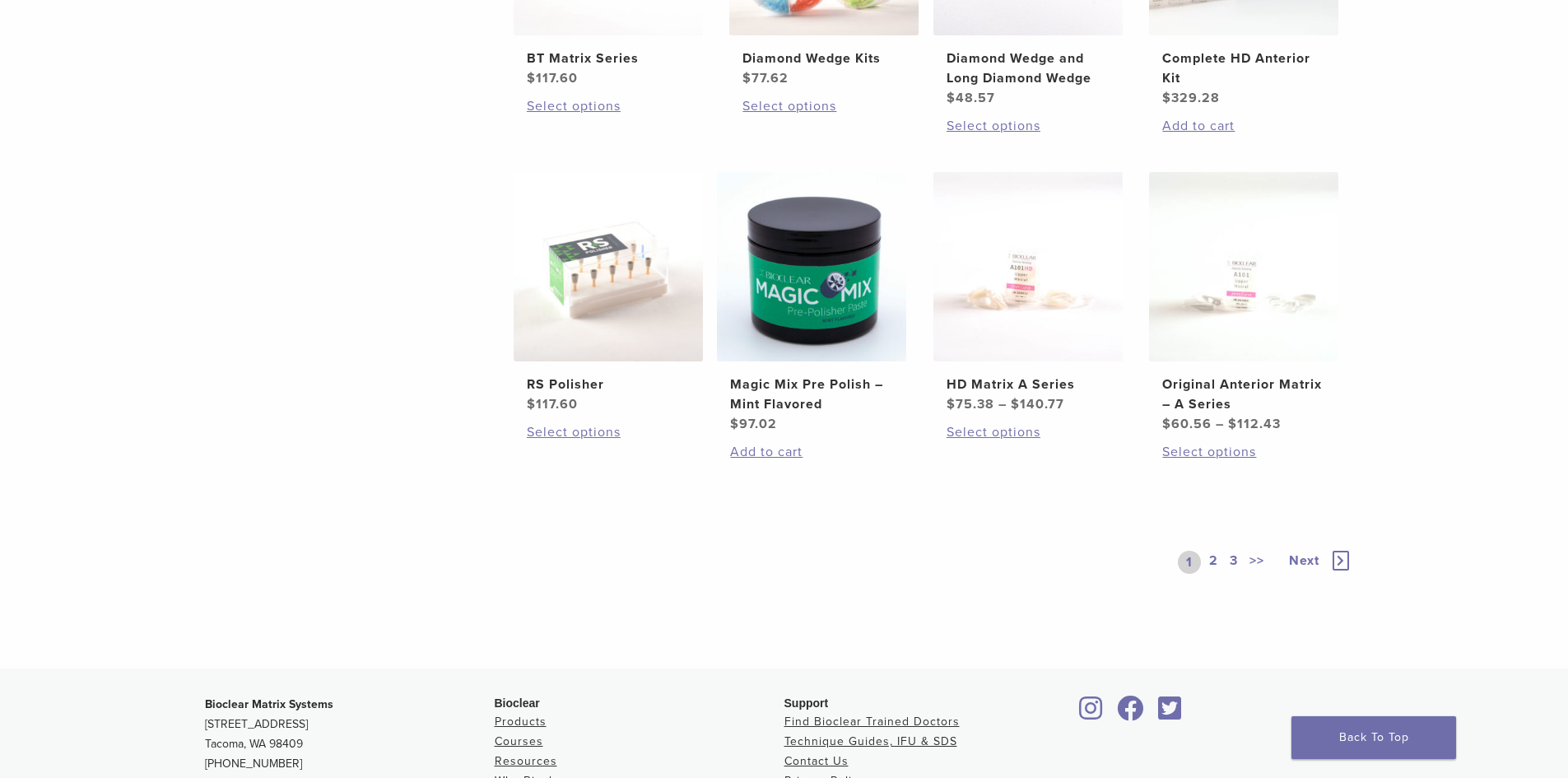
click at [1345, 567] on icon at bounding box center [1340, 560] width 16 height 20
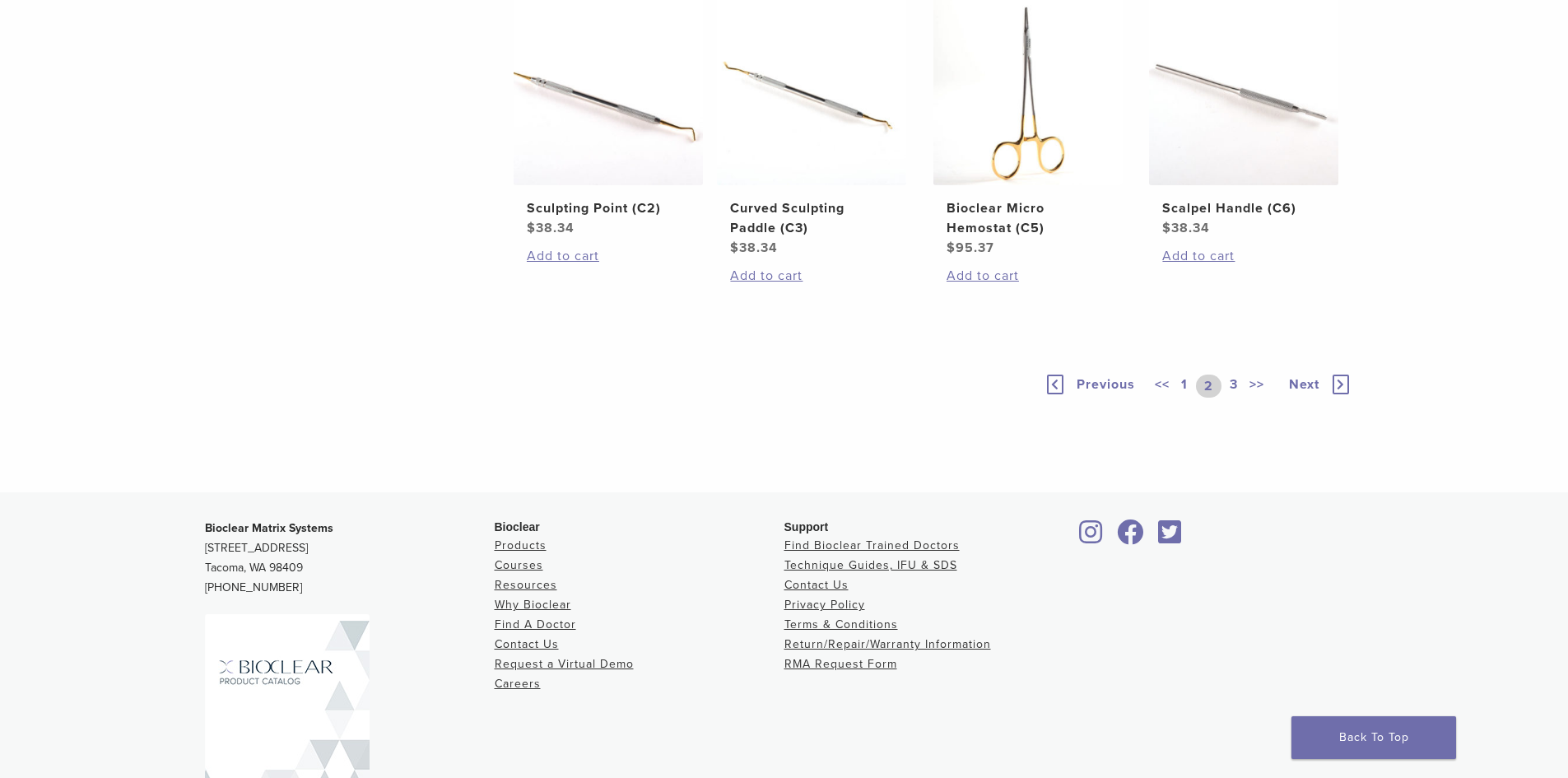
scroll to position [1070, 0]
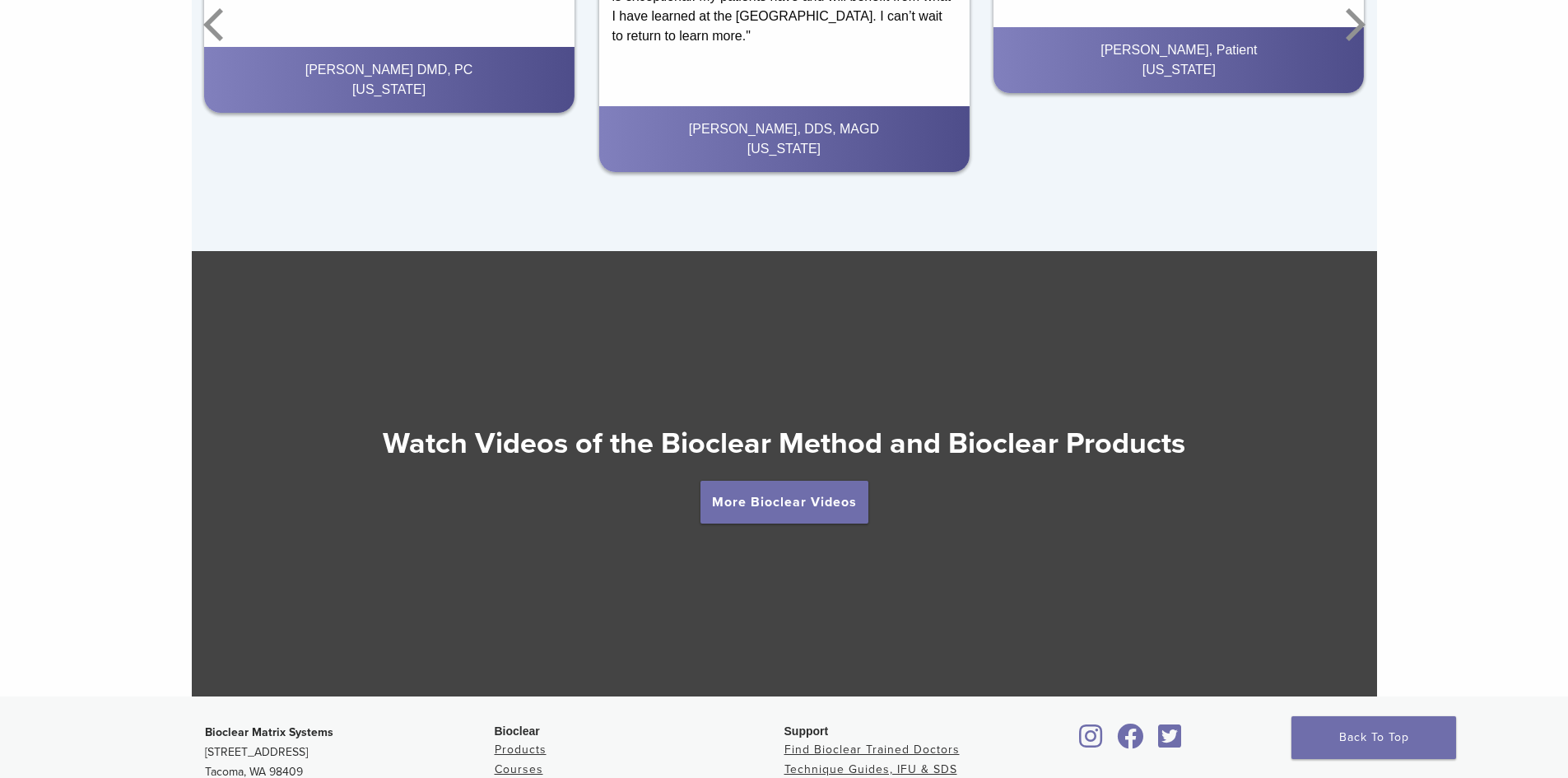
scroll to position [2881, 0]
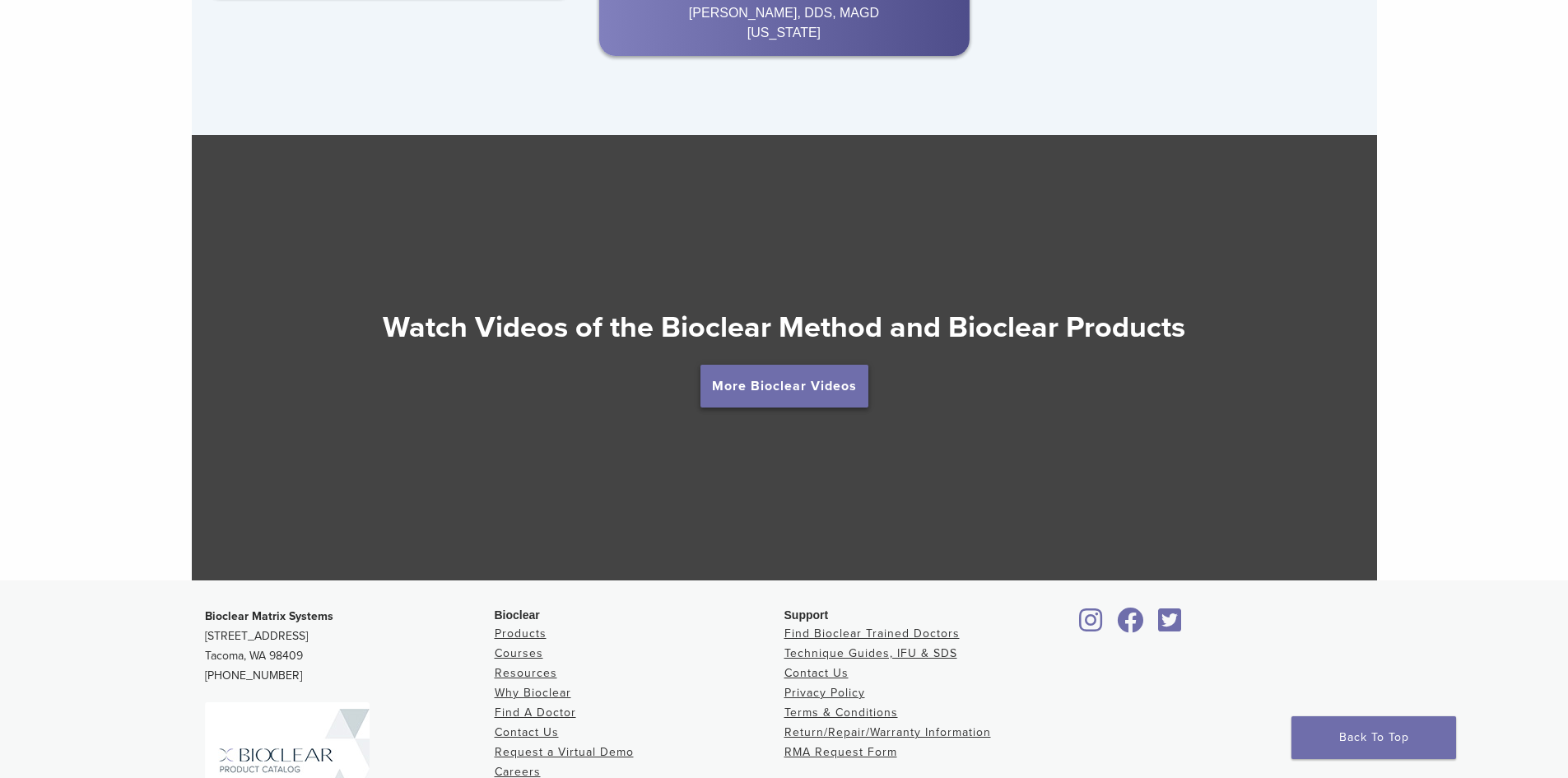
click at [773, 393] on link "More Bioclear Videos" at bounding box center [784, 385] width 168 height 43
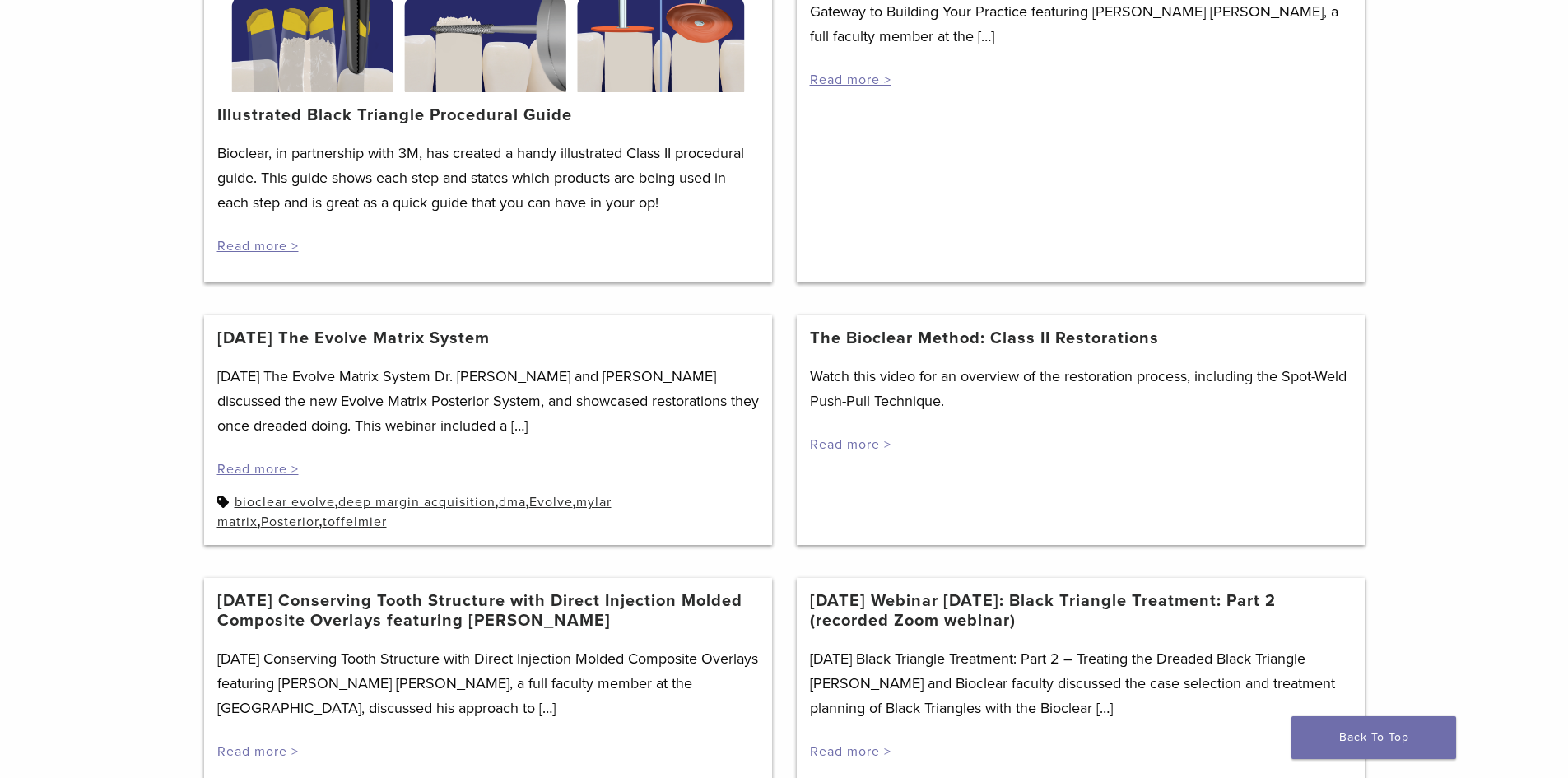
scroll to position [494, 0]
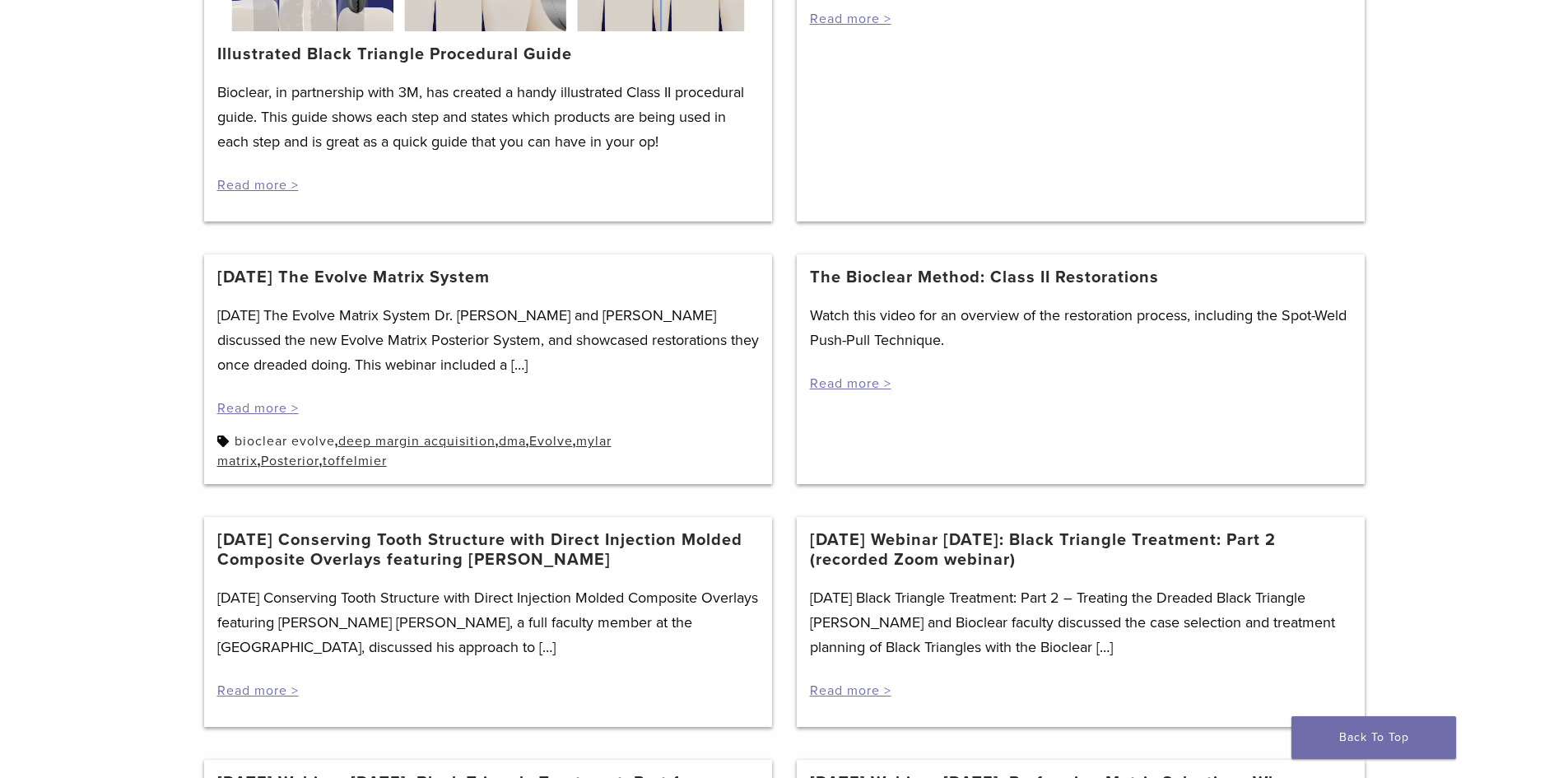
click at [297, 436] on link "bioclear evolve" at bounding box center [284, 441] width 100 height 16
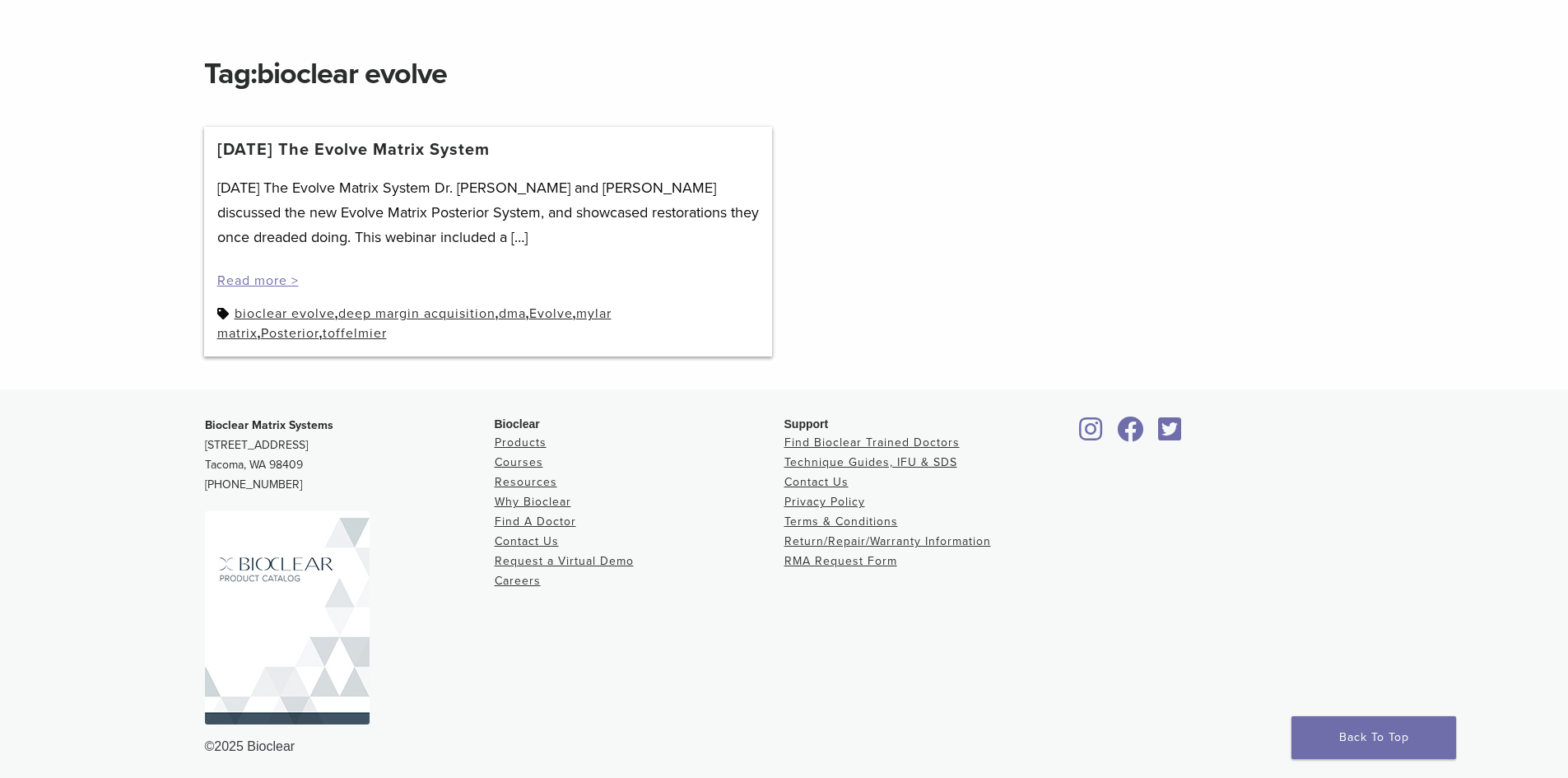
scroll to position [192, 0]
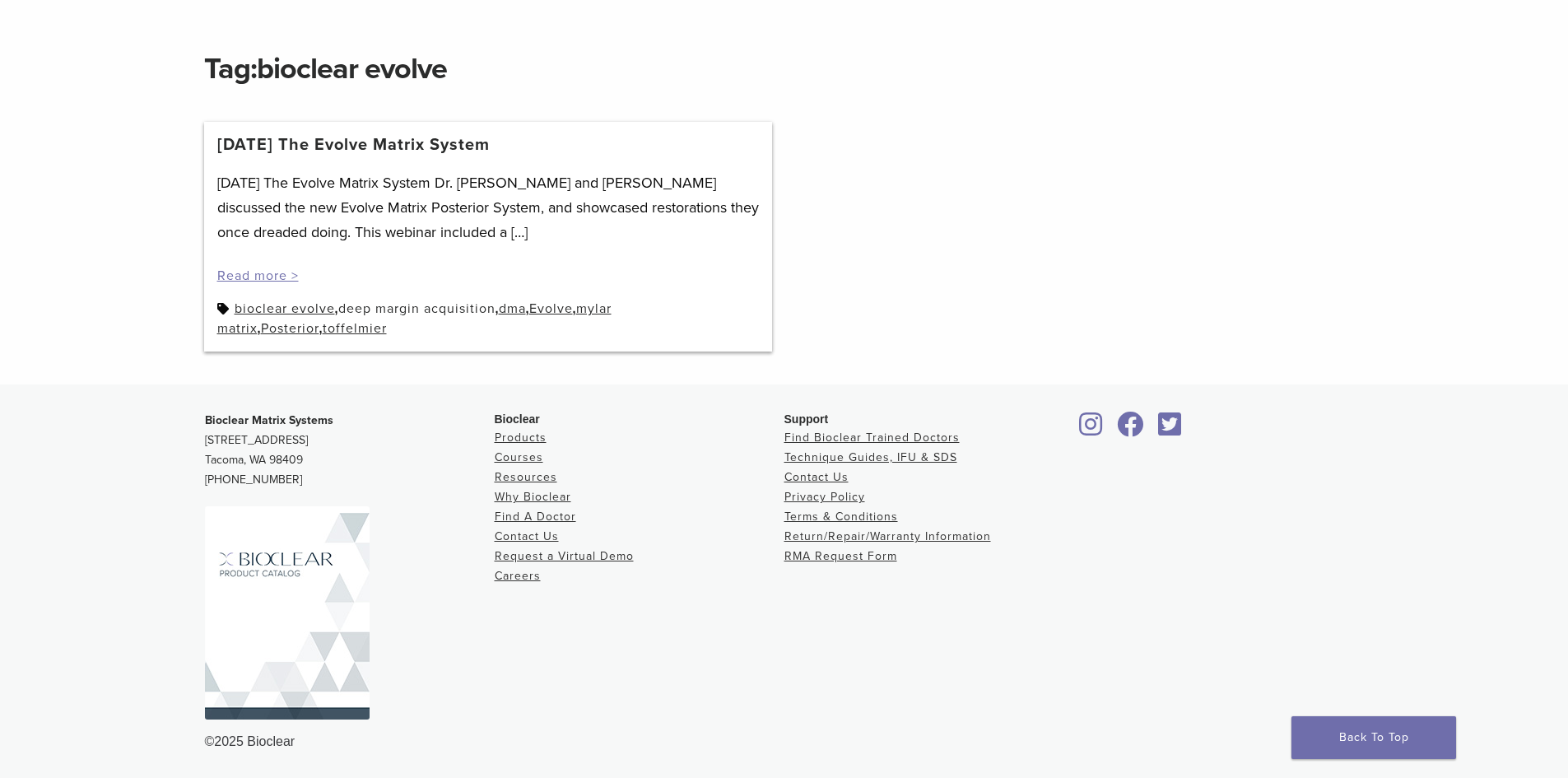
click at [374, 305] on link "deep margin acquisition" at bounding box center [416, 309] width 158 height 16
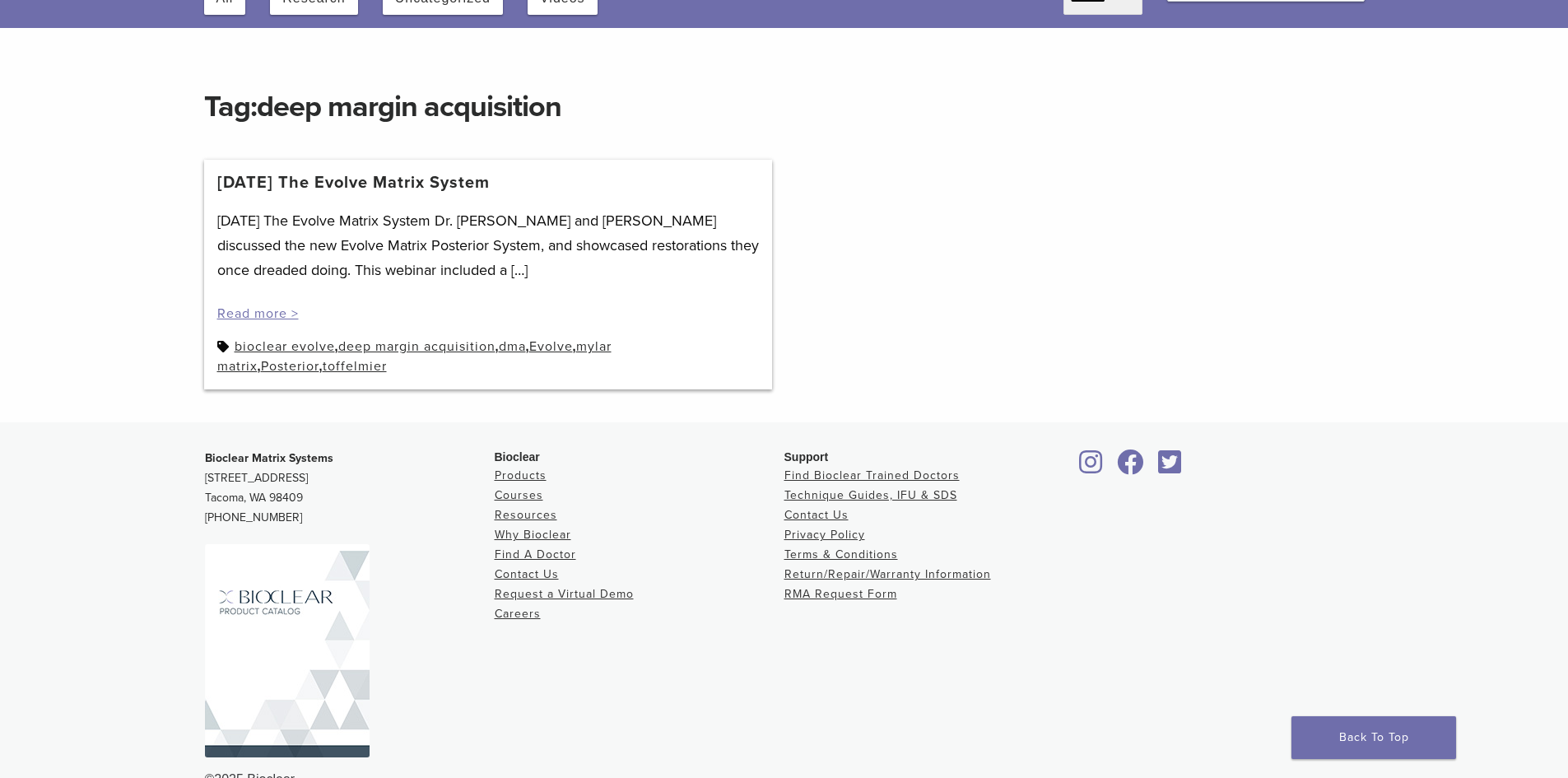
scroll to position [192, 0]
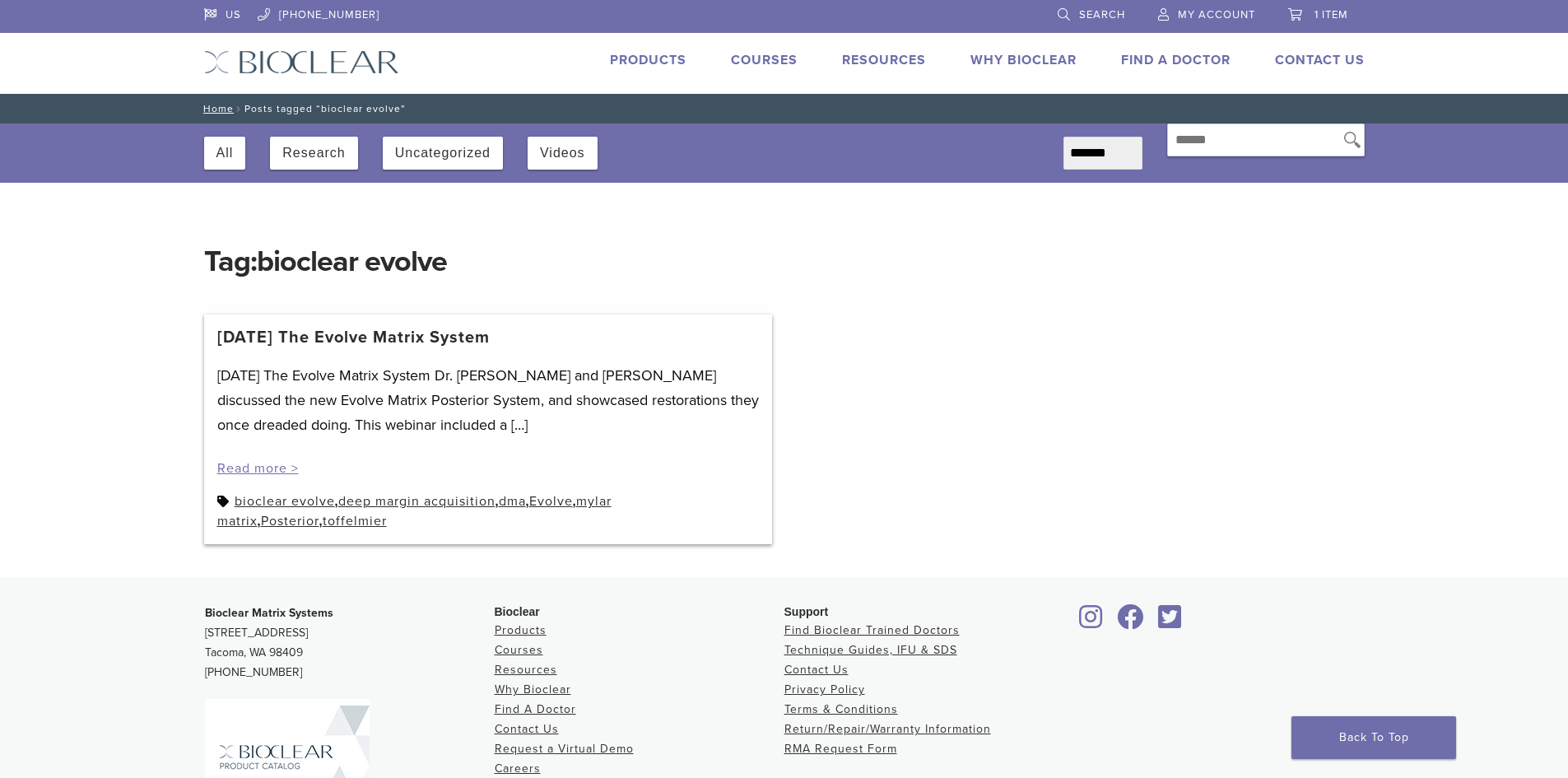
scroll to position [192, 0]
